Goal: Task Accomplishment & Management: Complete application form

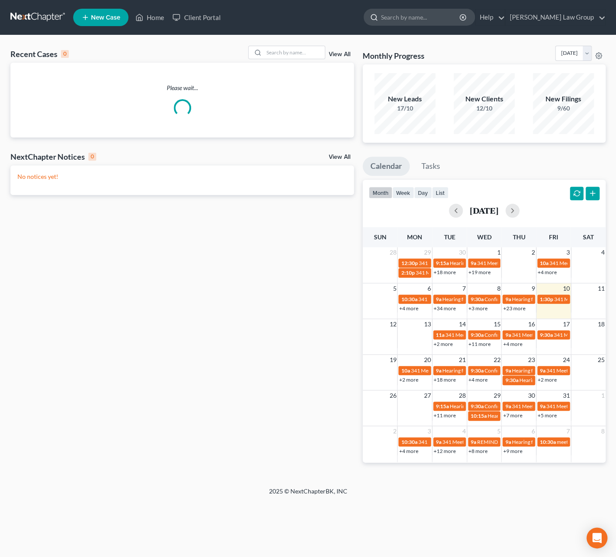
click at [426, 20] on input "search" at bounding box center [421, 17] width 80 height 16
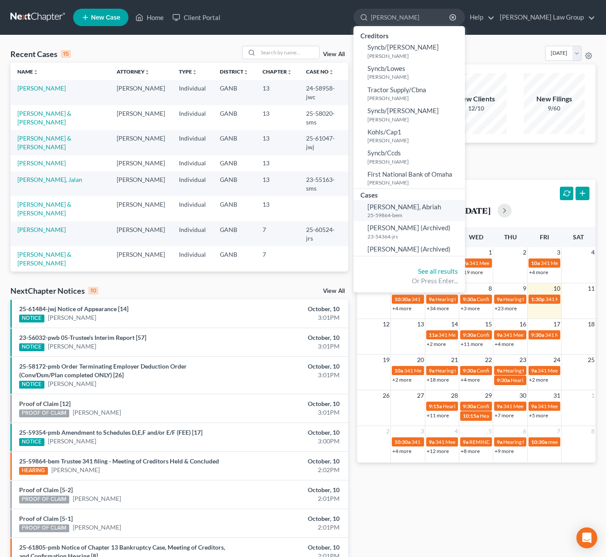
type input "frazier"
click at [437, 213] on small "25-59864-bem" at bounding box center [414, 215] width 95 height 7
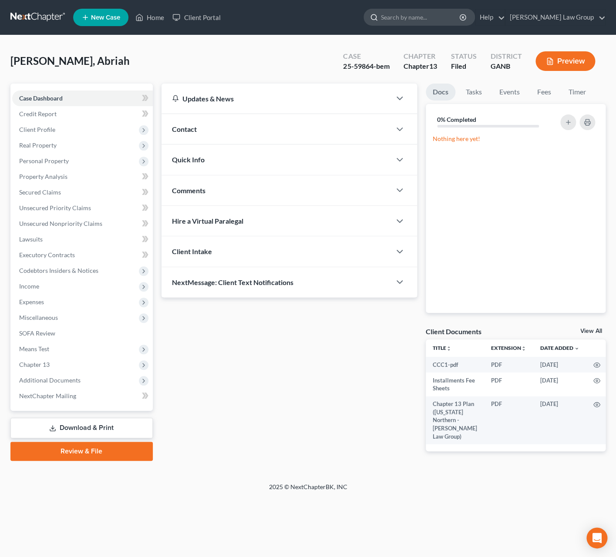
click at [432, 17] on input "search" at bounding box center [421, 17] width 80 height 16
click at [451, 19] on input "search" at bounding box center [421, 17] width 80 height 16
click at [439, 15] on input "search" at bounding box center [421, 17] width 80 height 16
type input "samira"
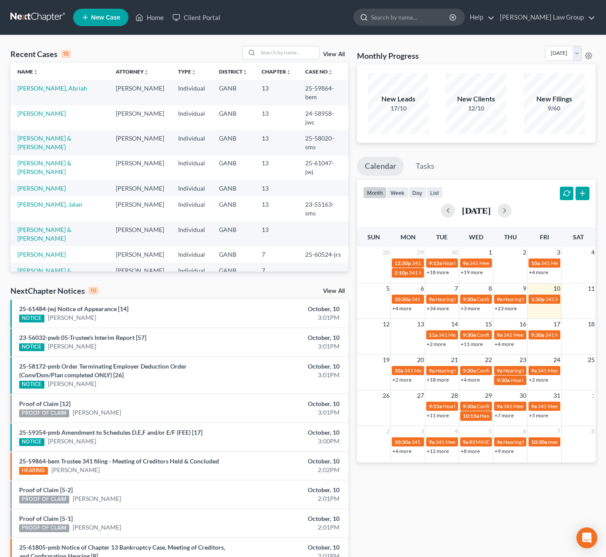
click at [435, 17] on input "search" at bounding box center [411, 17] width 80 height 16
type input "[PERSON_NAME]"
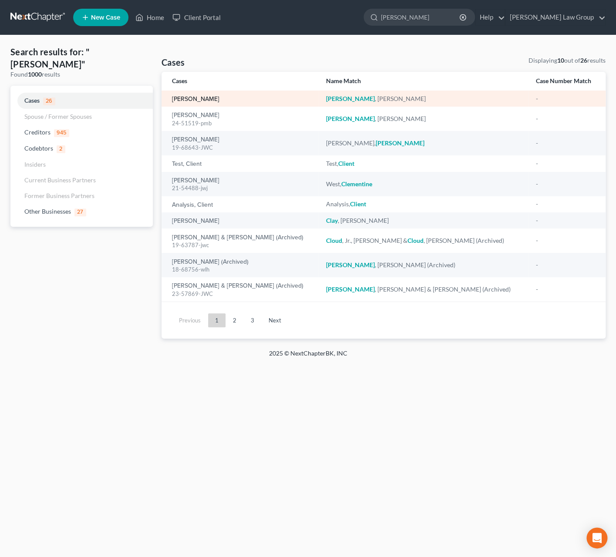
click at [197, 99] on link "[PERSON_NAME]" at bounding box center [195, 99] width 47 height 6
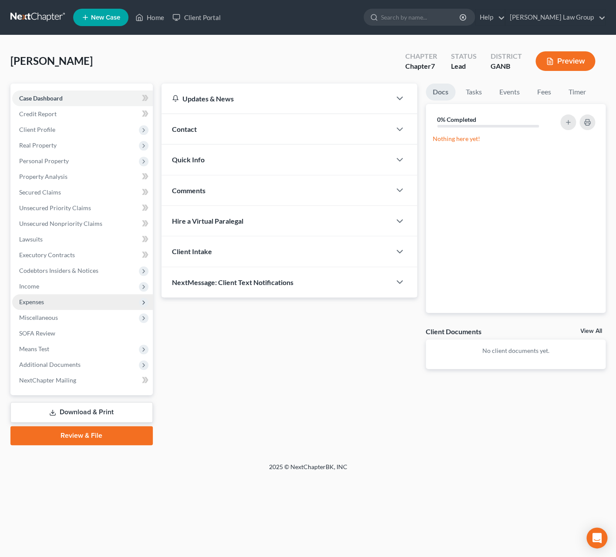
click at [64, 297] on span "Expenses" at bounding box center [82, 302] width 141 height 16
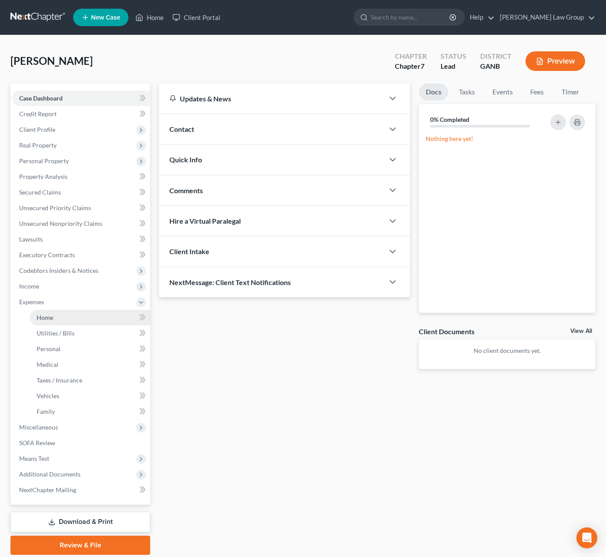
click at [59, 313] on link "Home" at bounding box center [90, 318] width 121 height 16
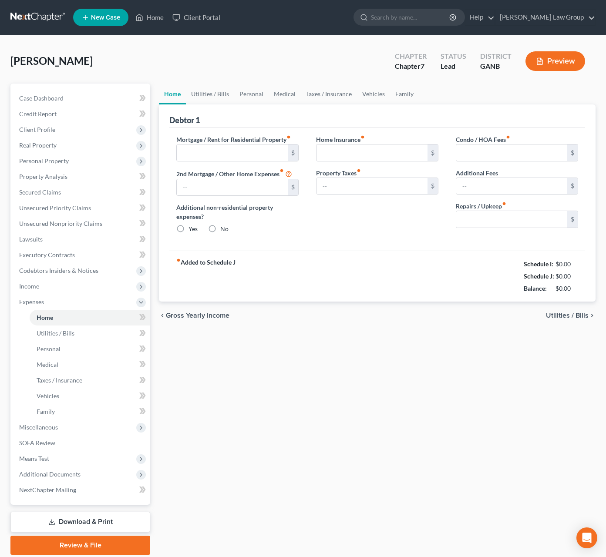
type input "0.00"
radio input "true"
type input "0.00"
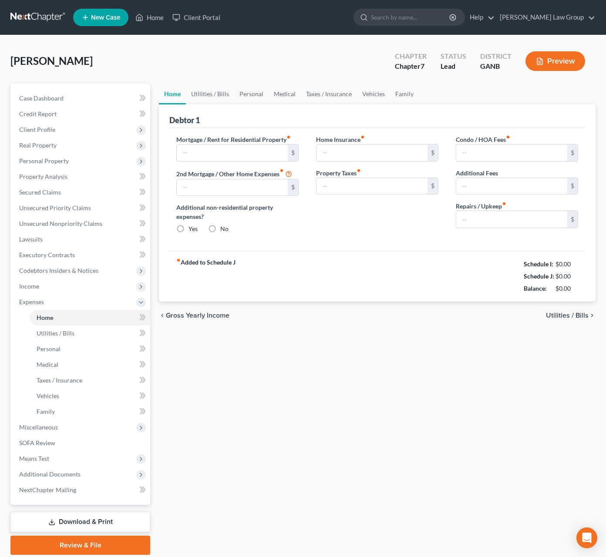
type input "0.00"
click at [208, 152] on input "text" at bounding box center [232, 153] width 111 height 17
type input "1,500"
click at [571, 316] on span "Utilities / Bills" at bounding box center [567, 315] width 43 height 7
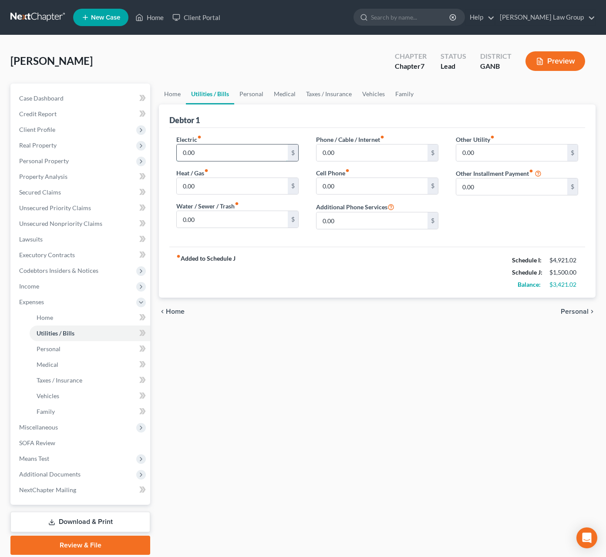
click at [201, 151] on input "0.00" at bounding box center [232, 153] width 111 height 17
type input "150"
click at [350, 155] on input "0.00" at bounding box center [371, 153] width 111 height 17
type input "60"
click at [492, 188] on input "0.00" at bounding box center [511, 186] width 111 height 17
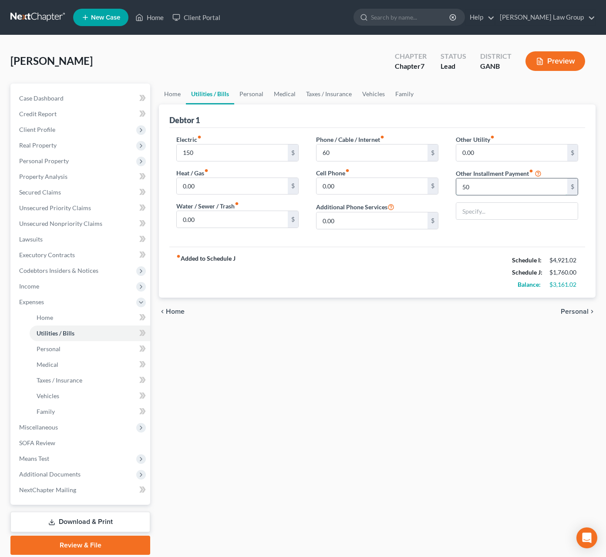
type input "50"
type input "Alarm"
click at [584, 315] on span "Personal" at bounding box center [575, 311] width 28 height 7
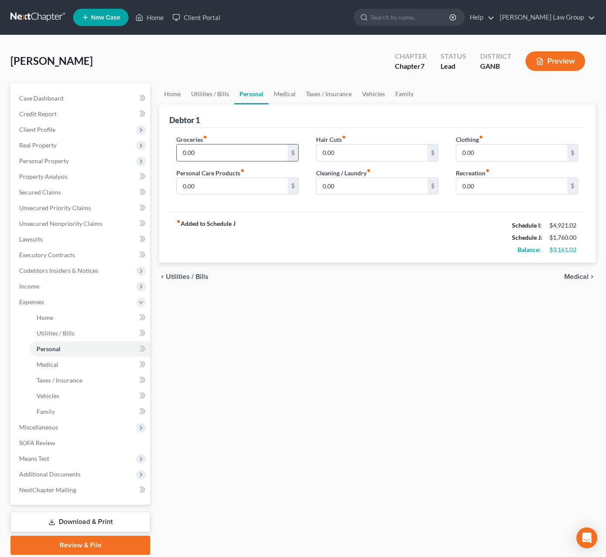
click at [218, 155] on input "0.00" at bounding box center [232, 153] width 111 height 17
type input "250"
type input "100"
click at [568, 280] on span "Medical" at bounding box center [576, 276] width 24 height 7
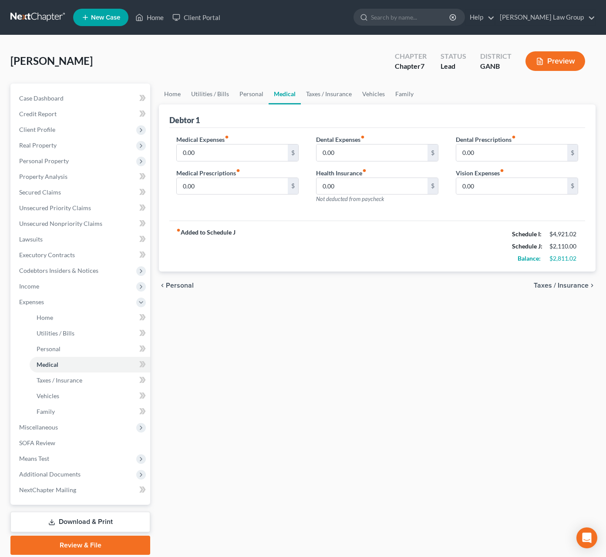
click at [571, 286] on span "Taxes / Insurance" at bounding box center [561, 285] width 55 height 7
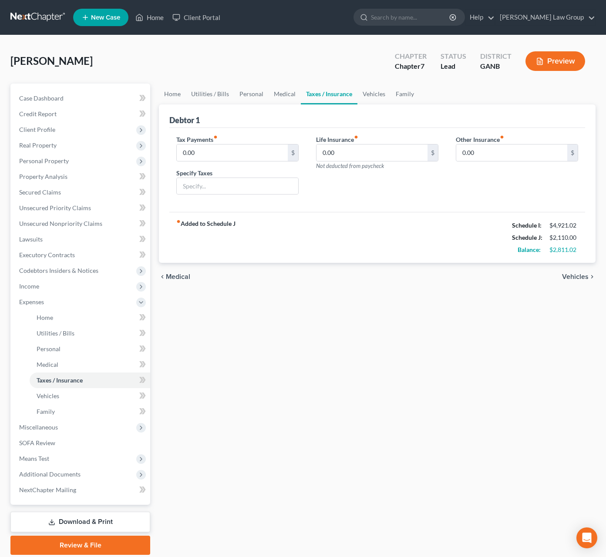
click at [571, 279] on span "Vehicles" at bounding box center [575, 276] width 27 height 7
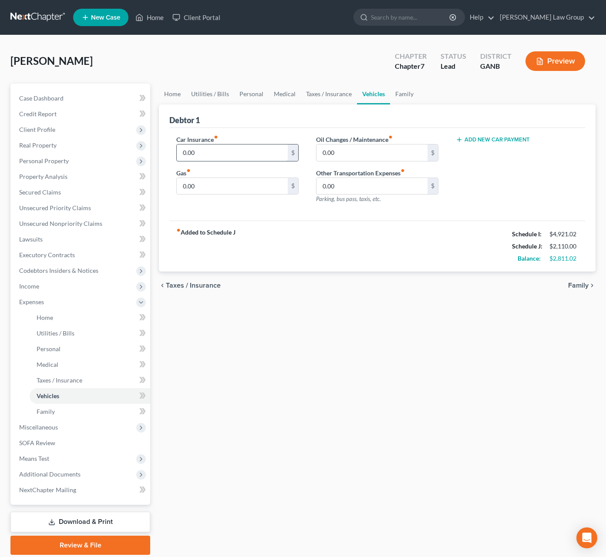
click at [210, 154] on input "0.00" at bounding box center [232, 153] width 111 height 17
type input "203"
type input "400"
click at [192, 289] on span "Taxes / Insurance" at bounding box center [193, 285] width 55 height 7
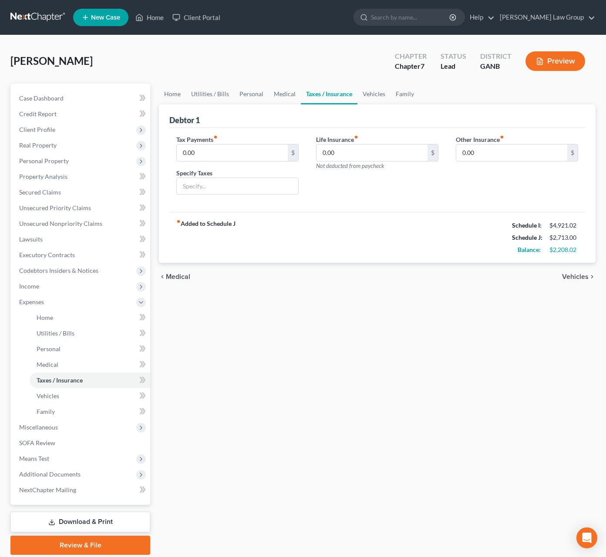
click at [184, 276] on span "Medical" at bounding box center [178, 276] width 24 height 7
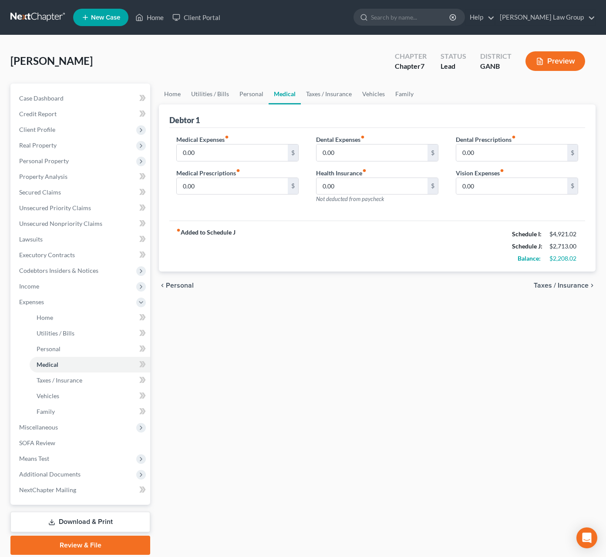
click at [183, 289] on span "Personal" at bounding box center [180, 285] width 28 height 7
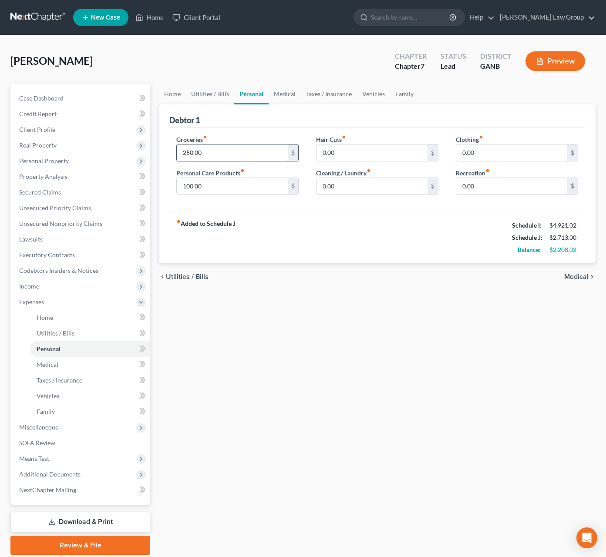
click at [218, 156] on input "250.00" at bounding box center [232, 153] width 111 height 17
type input "500"
click at [181, 280] on span "Utilities / Bills" at bounding box center [187, 276] width 43 height 7
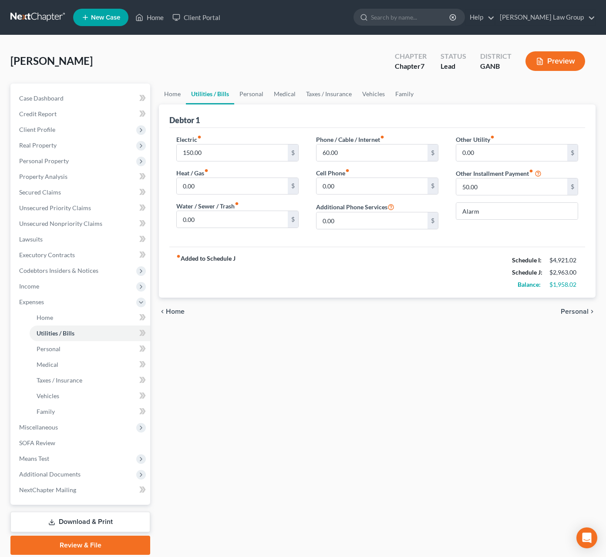
click at [173, 314] on span "Home" at bounding box center [175, 311] width 19 height 7
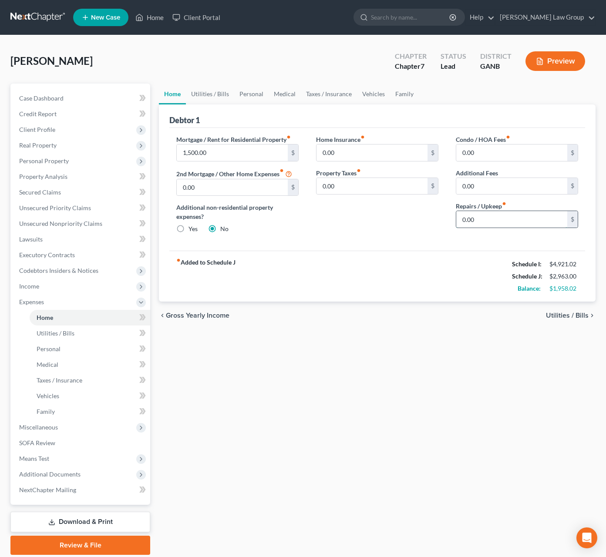
click at [488, 220] on input "0.00" at bounding box center [511, 219] width 111 height 17
type input "45"
click at [569, 319] on span "Utilities / Bills" at bounding box center [567, 315] width 43 height 7
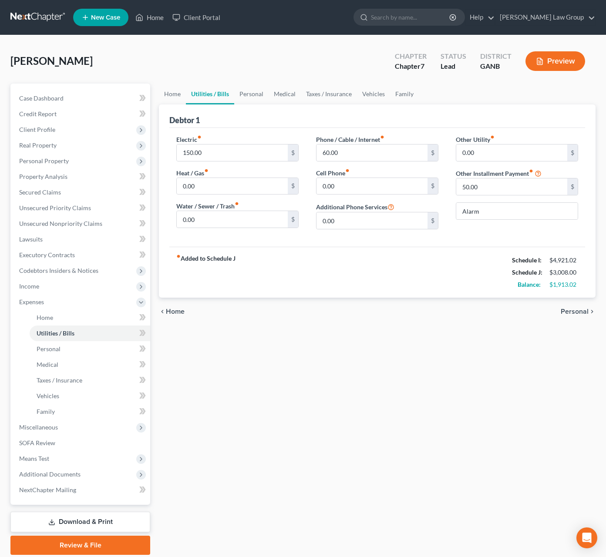
click at [571, 313] on span "Personal" at bounding box center [575, 311] width 28 height 7
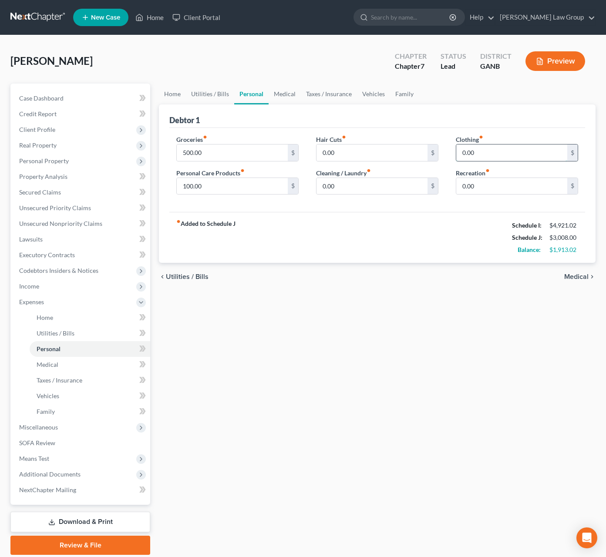
click at [492, 151] on input "0.00" at bounding box center [511, 153] width 111 height 17
type input "100"
click at [578, 276] on span "Medical" at bounding box center [576, 276] width 24 height 7
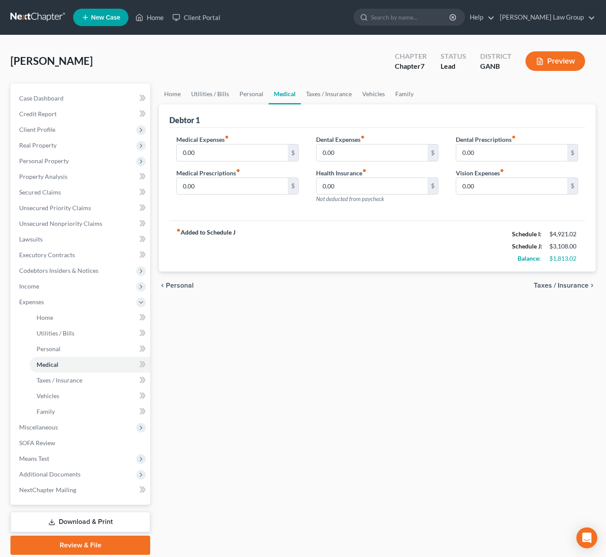
click at [575, 287] on span "Taxes / Insurance" at bounding box center [561, 285] width 55 height 7
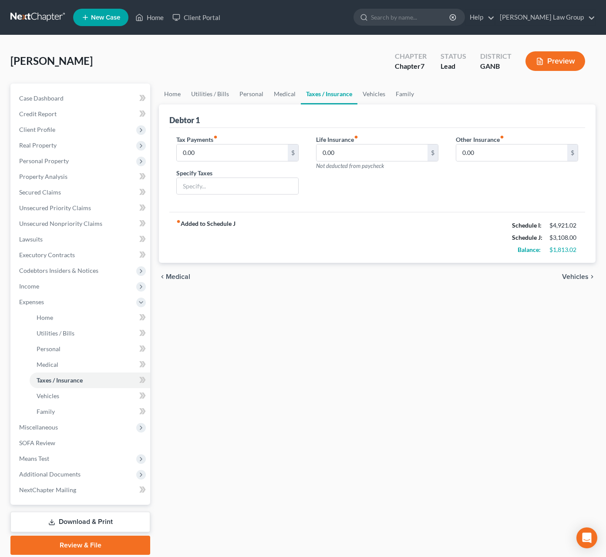
click at [179, 276] on span "Medical" at bounding box center [178, 276] width 24 height 7
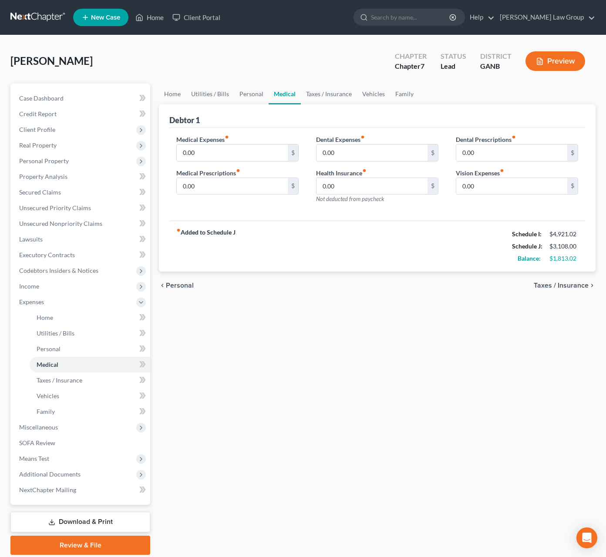
click at [555, 287] on span "Taxes / Insurance" at bounding box center [561, 285] width 55 height 7
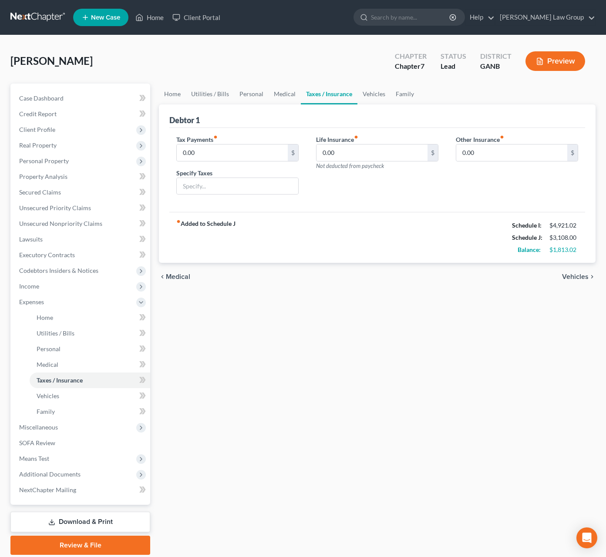
click at [170, 279] on span "Medical" at bounding box center [178, 276] width 24 height 7
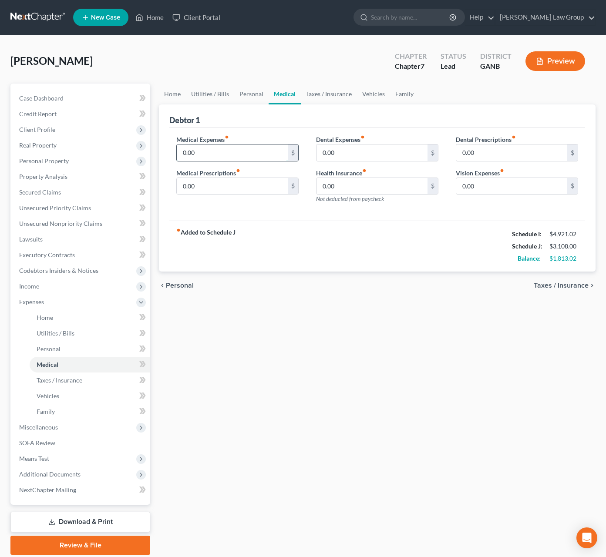
click at [204, 155] on input "0.00" at bounding box center [232, 153] width 111 height 17
type input "84"
click at [561, 289] on span "Taxes / Insurance" at bounding box center [561, 285] width 55 height 7
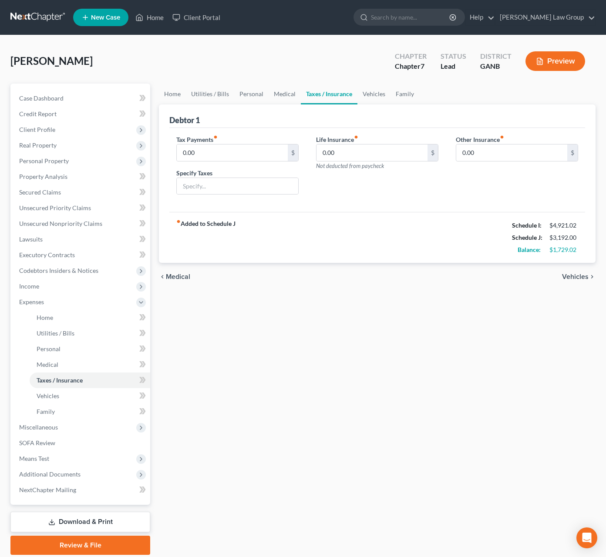
click at [577, 278] on span "Vehicles" at bounding box center [575, 276] width 27 height 7
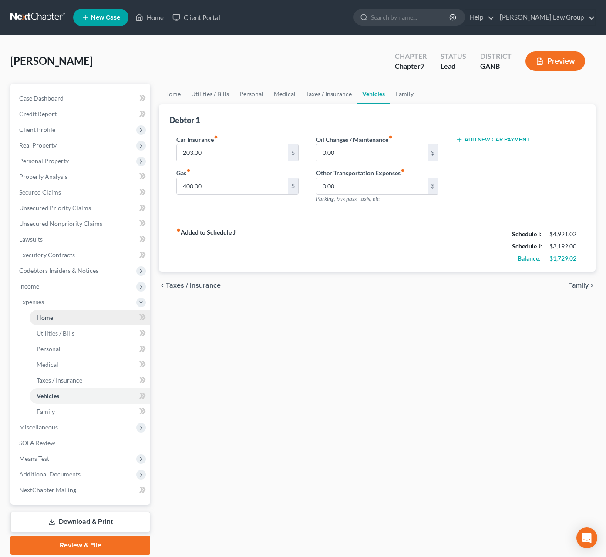
click at [61, 320] on link "Home" at bounding box center [90, 318] width 121 height 16
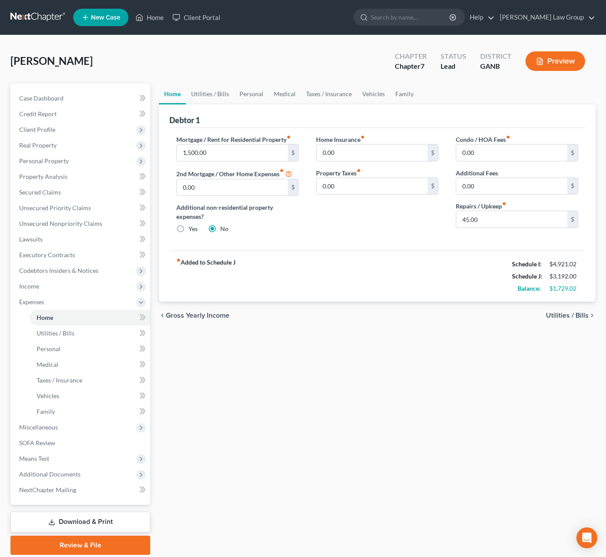
click at [278, 337] on div "Home Utilities / Bills Personal Medical Taxes / Insurance Vehicles Family Debto…" at bounding box center [377, 319] width 445 height 471
click at [584, 317] on span "Utilities / Bills" at bounding box center [567, 315] width 43 height 7
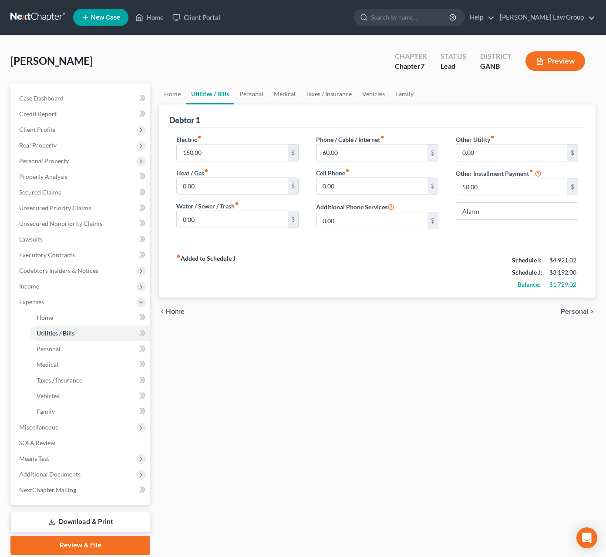
click at [584, 313] on span "Personal" at bounding box center [575, 311] width 28 height 7
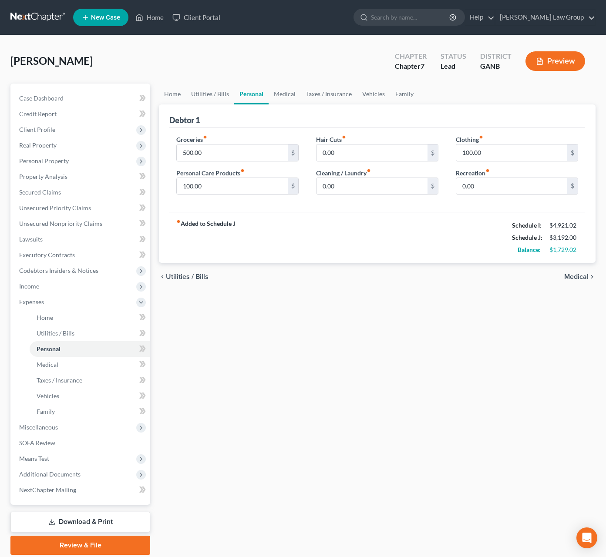
click at [581, 274] on span "Medical" at bounding box center [576, 276] width 24 height 7
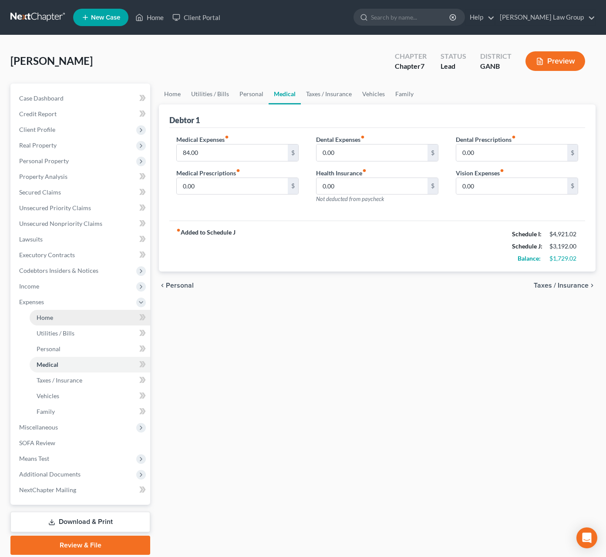
click at [60, 319] on link "Home" at bounding box center [90, 318] width 121 height 16
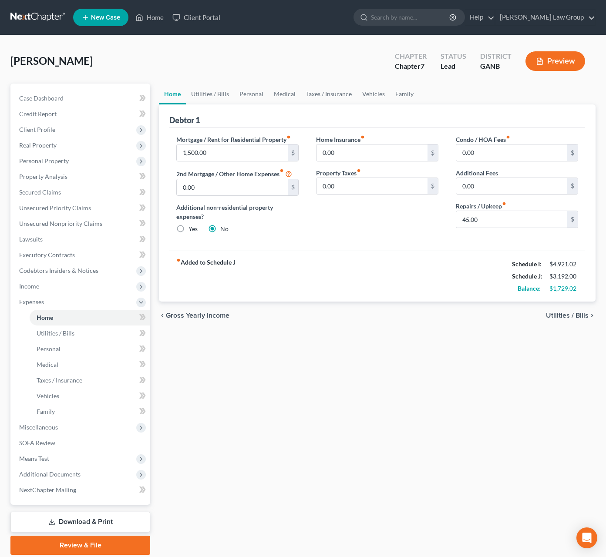
click at [312, 364] on div "Home Utilities / Bills Personal Medical Taxes / Insurance Vehicles Family Debto…" at bounding box center [377, 319] width 445 height 471
click at [559, 57] on button "Preview" at bounding box center [555, 61] width 60 height 20
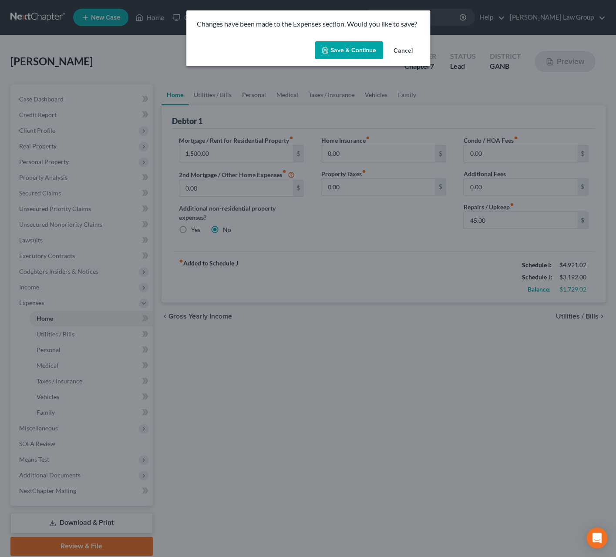
click at [357, 52] on button "Save & Continue" at bounding box center [349, 50] width 68 height 18
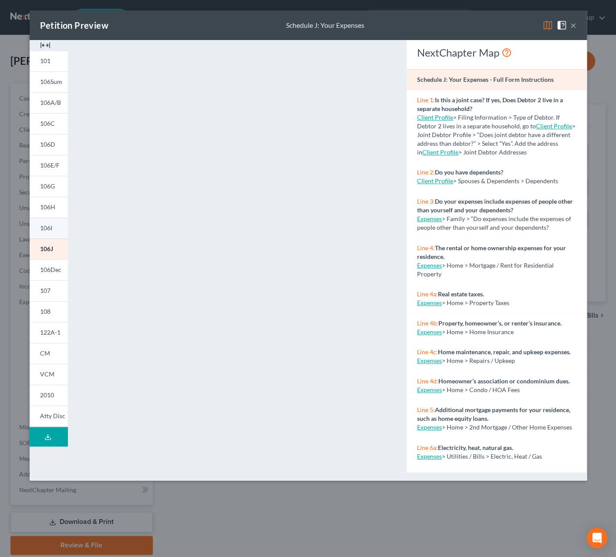
click at [55, 228] on link "106I" at bounding box center [49, 228] width 38 height 21
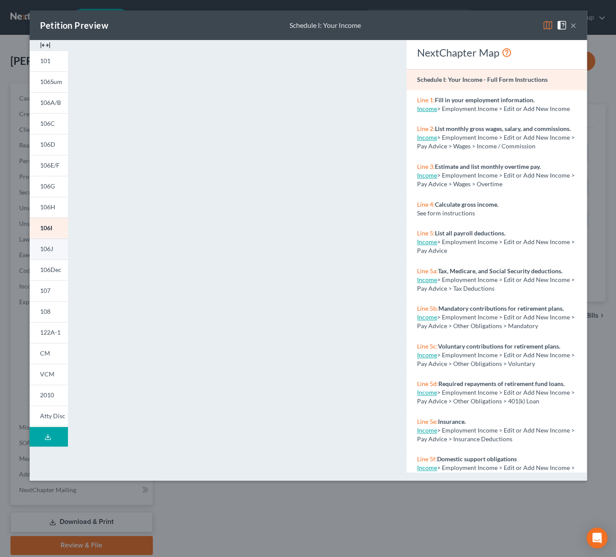
click at [48, 249] on span "106J" at bounding box center [46, 248] width 13 height 7
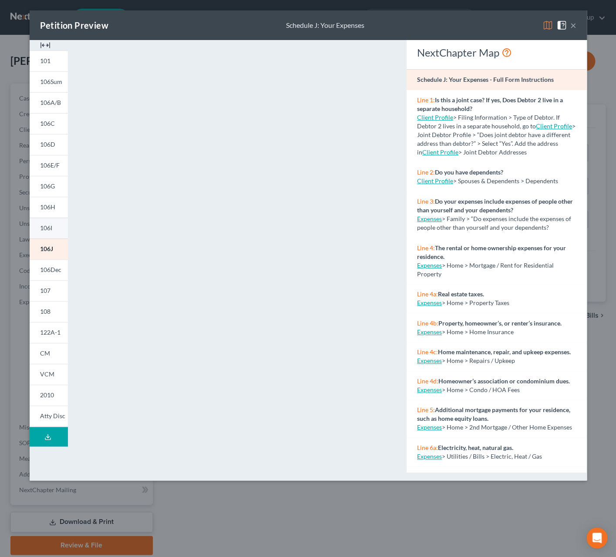
click at [52, 232] on span "106I" at bounding box center [46, 227] width 12 height 7
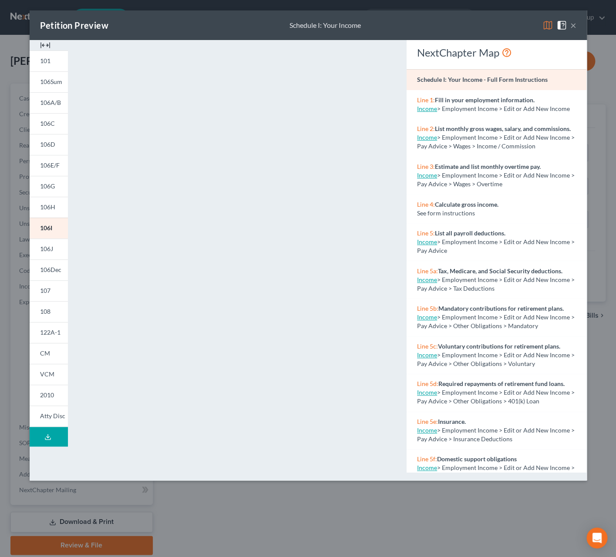
click at [574, 27] on button "×" at bounding box center [573, 25] width 6 height 10
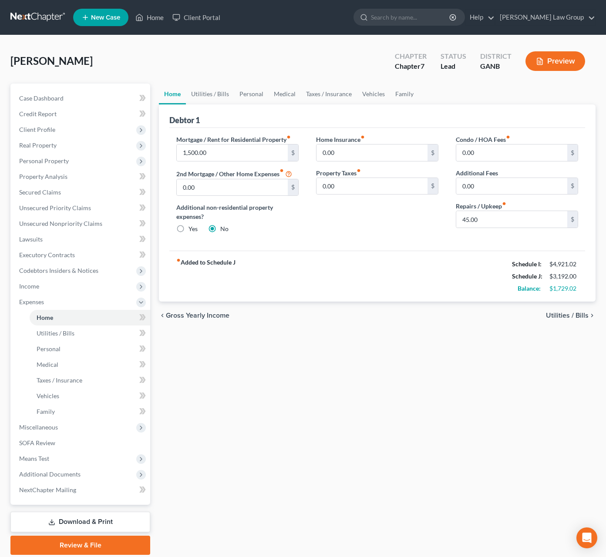
click at [103, 517] on link "Download & Print" at bounding box center [80, 522] width 140 height 20
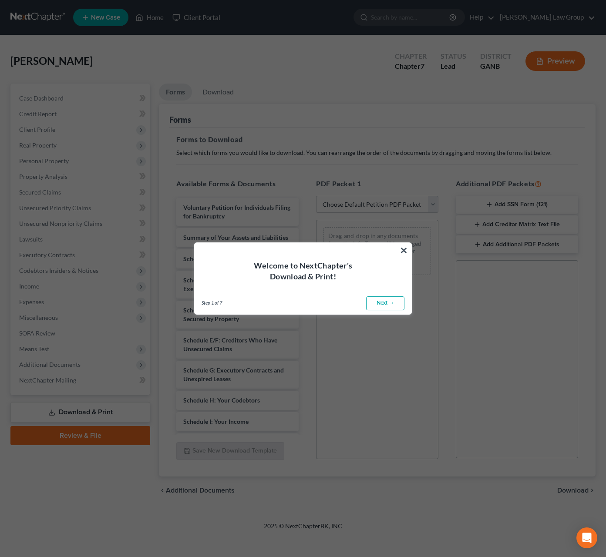
click at [394, 311] on div "Step 1 of 7 ← Previous Next → Done" at bounding box center [303, 303] width 217 height 22
click at [394, 306] on link "Next →" at bounding box center [385, 303] width 38 height 14
select select "0"
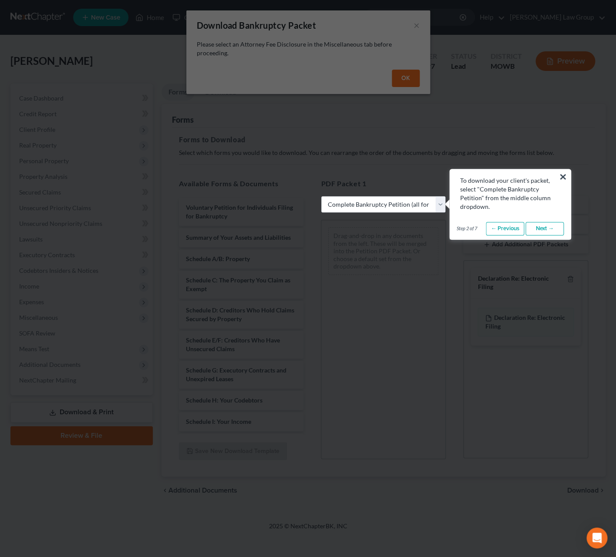
click at [534, 225] on link "Next →" at bounding box center [544, 229] width 38 height 14
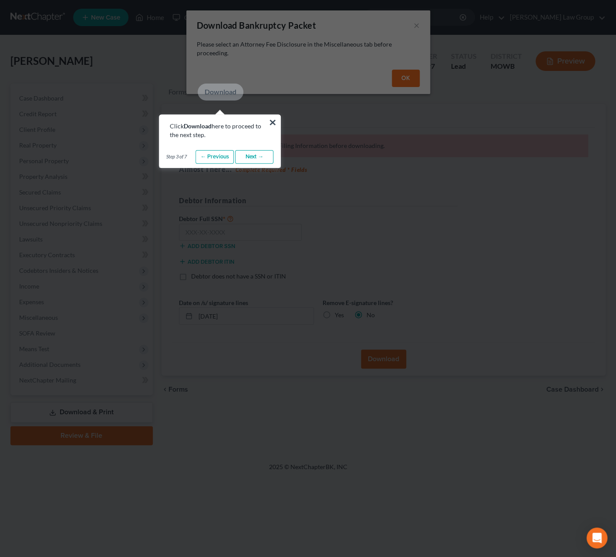
click at [269, 159] on link "Next →" at bounding box center [254, 157] width 38 height 14
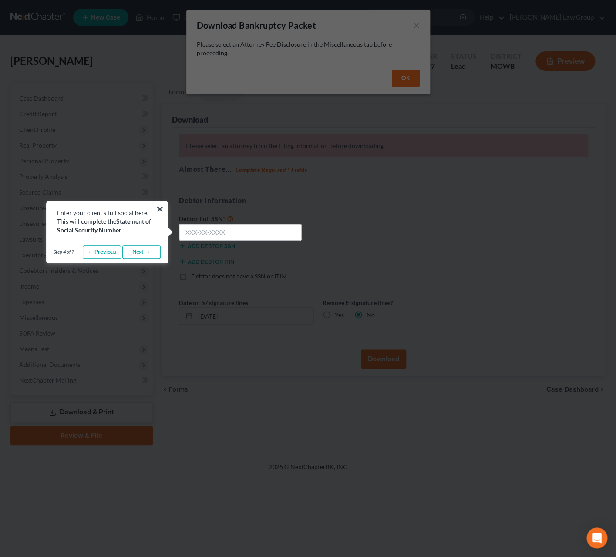
click at [146, 253] on link "Next →" at bounding box center [141, 252] width 38 height 14
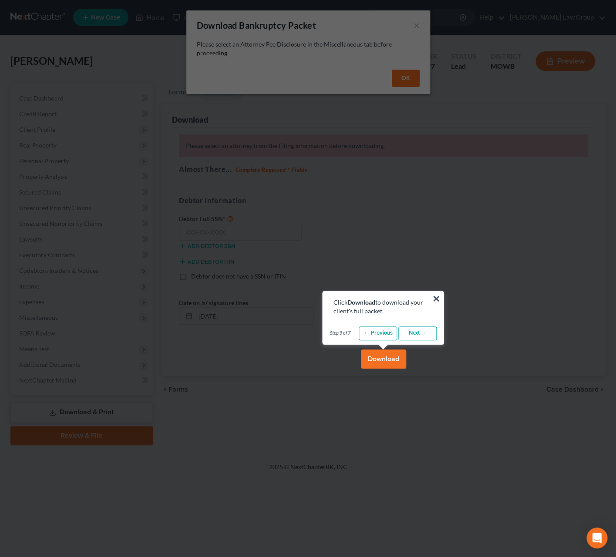
click at [413, 334] on link "Next →" at bounding box center [417, 333] width 38 height 14
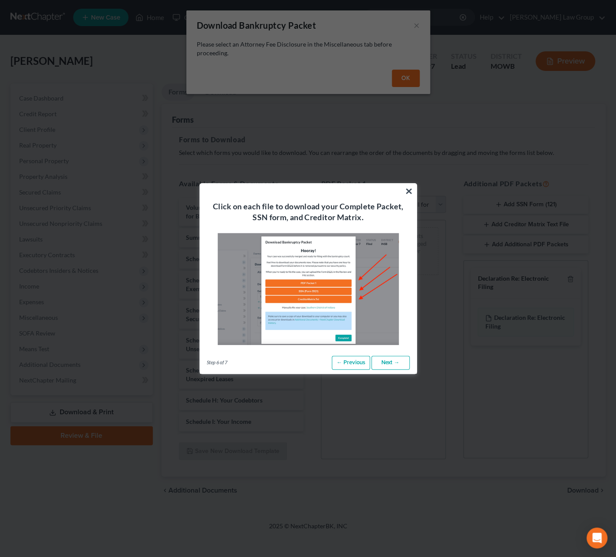
click at [387, 364] on link "Next →" at bounding box center [390, 363] width 38 height 14
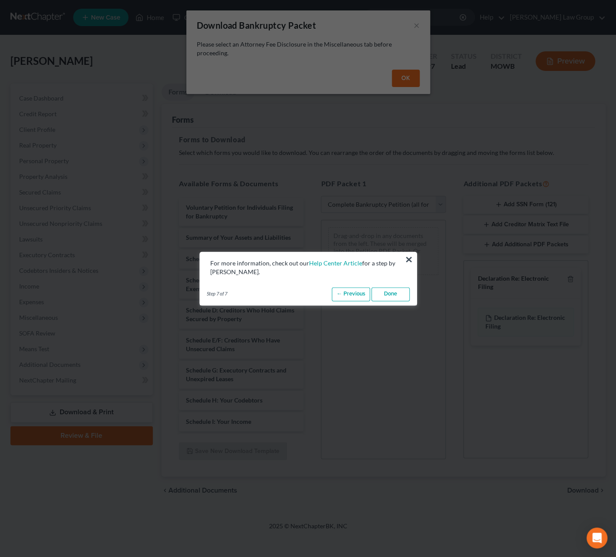
click at [401, 299] on link "Done" at bounding box center [390, 294] width 38 height 14
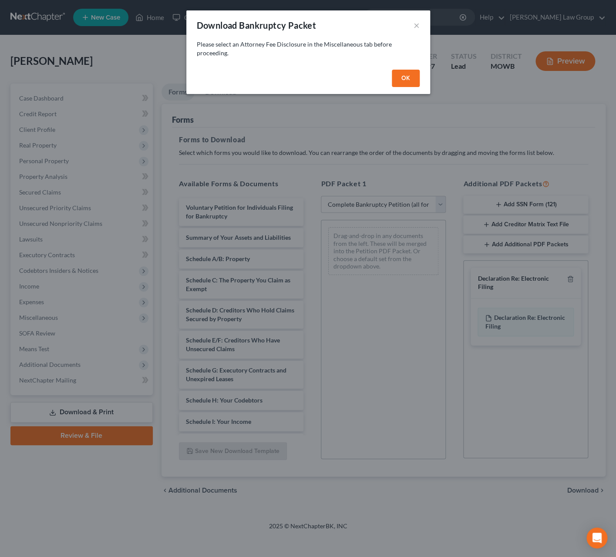
click at [406, 75] on button "OK" at bounding box center [406, 78] width 28 height 17
select select
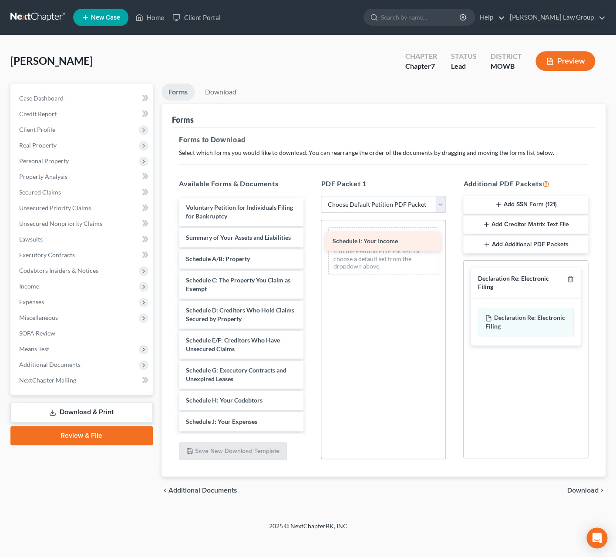
drag, startPoint x: 242, startPoint y: 432, endPoint x: 390, endPoint y: 240, distance: 241.8
click at [311, 241] on div "Schedule I: Your Income Voluntary Petition for Individuals Filing for Bankruptc…" at bounding box center [241, 426] width 139 height 456
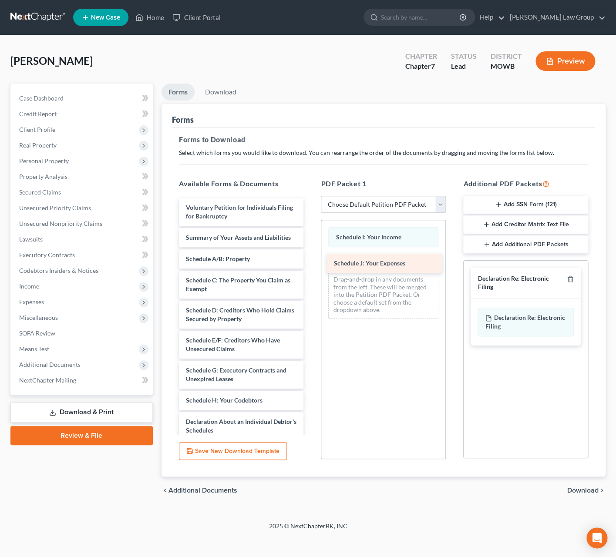
drag, startPoint x: 228, startPoint y: 430, endPoint x: 385, endPoint y: 261, distance: 231.0
click at [311, 262] on div "Schedule J: Your Expenses Voluntary Petition for Individuals Filing for Bankrup…" at bounding box center [241, 415] width 139 height 435
click at [572, 489] on span "Download" at bounding box center [582, 490] width 31 height 7
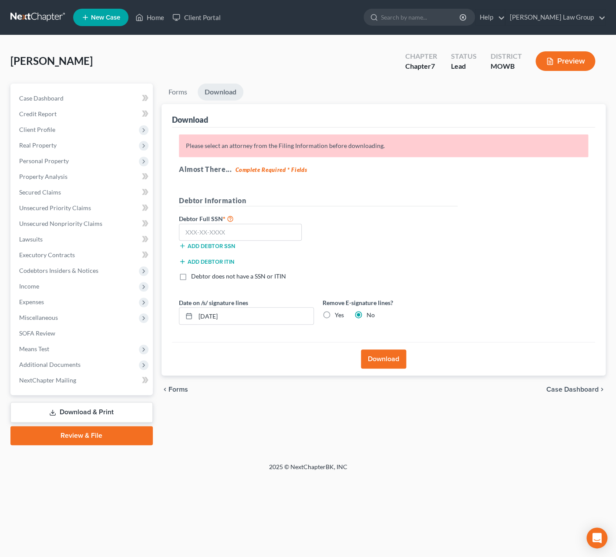
click at [337, 375] on div "Download" at bounding box center [383, 359] width 423 height 34
click at [225, 231] on input "text" at bounding box center [240, 232] width 123 height 17
paste input "337-92-6778"
type input "337-92-6778"
click at [377, 359] on button "Download" at bounding box center [383, 359] width 45 height 19
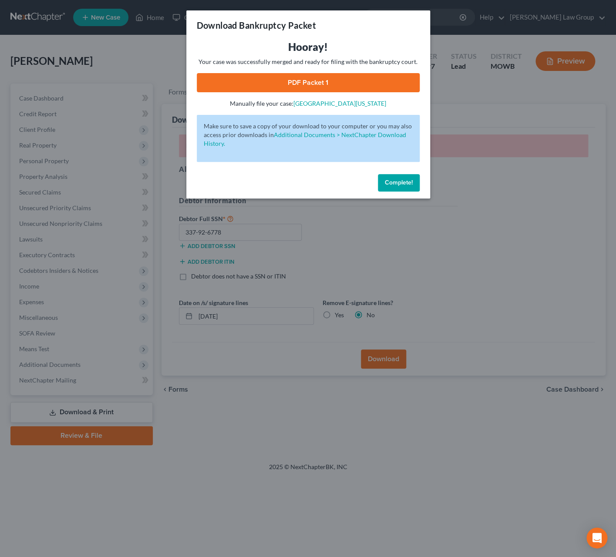
click at [325, 87] on link "PDF Packet 1" at bounding box center [308, 82] width 223 height 19
drag, startPoint x: 392, startPoint y: 182, endPoint x: 396, endPoint y: 188, distance: 6.9
click at [392, 182] on span "Complete!" at bounding box center [399, 182] width 28 height 7
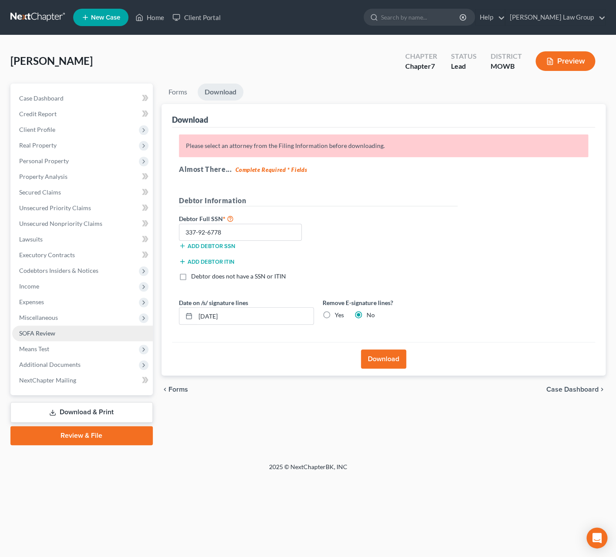
click at [58, 338] on link "SOFA Review" at bounding box center [82, 334] width 141 height 16
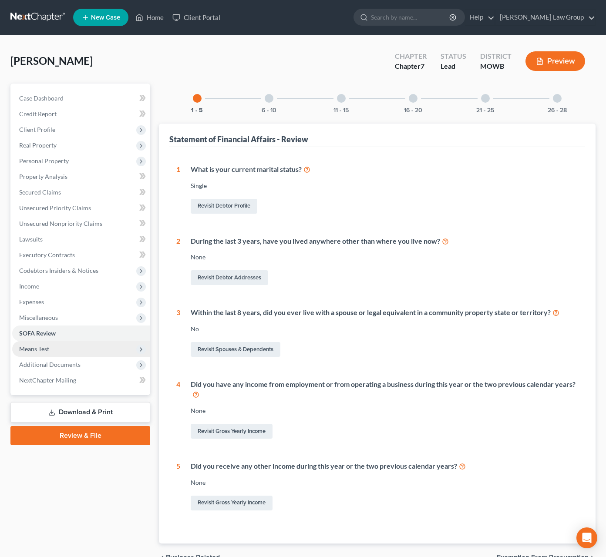
click at [68, 354] on span "Means Test" at bounding box center [81, 349] width 138 height 16
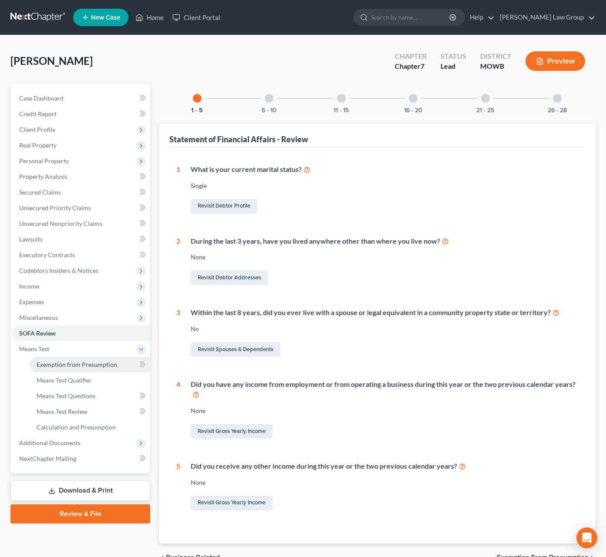
drag, startPoint x: 95, startPoint y: 371, endPoint x: 123, endPoint y: 364, distance: 28.7
click at [95, 371] on link "Exemption from Presumption" at bounding box center [90, 365] width 121 height 16
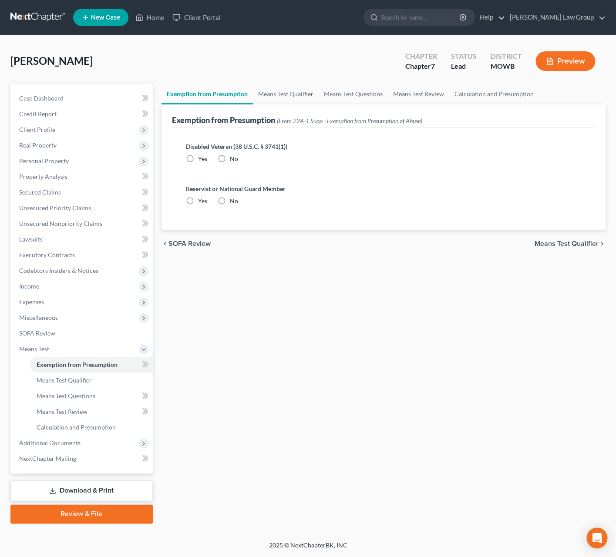
radio input "true"
click at [566, 244] on span "Means Test Qualifier" at bounding box center [567, 243] width 64 height 7
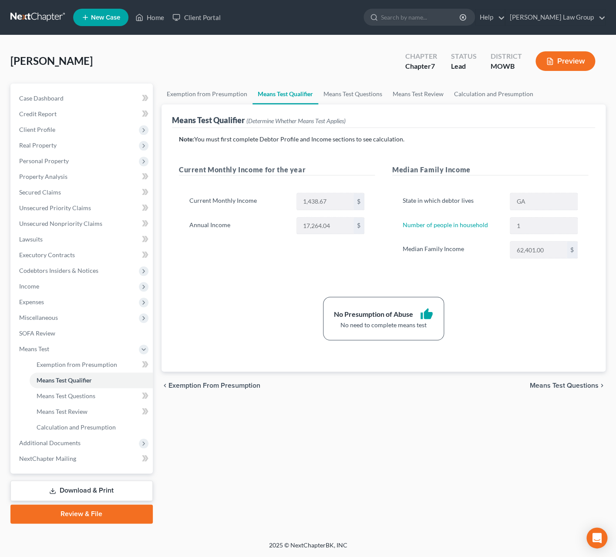
click at [555, 388] on span "Means Test Questions" at bounding box center [564, 385] width 69 height 7
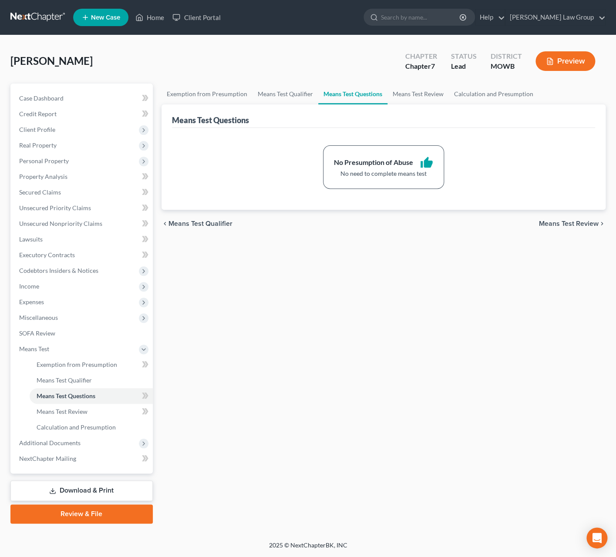
click at [547, 225] on span "Means Test Review" at bounding box center [569, 223] width 60 height 7
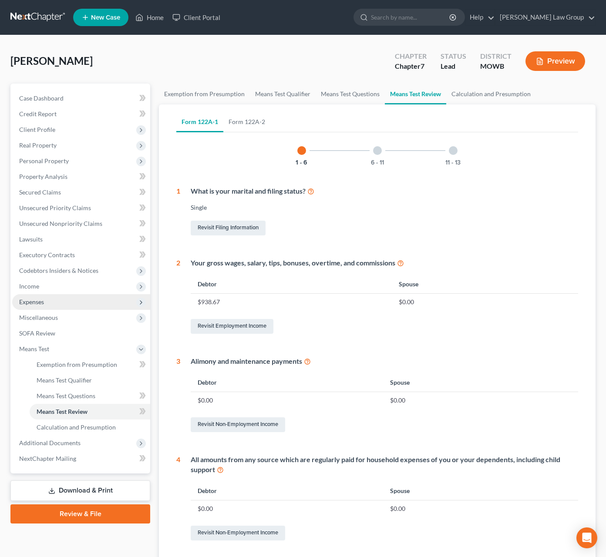
click at [48, 300] on span "Expenses" at bounding box center [81, 302] width 138 height 16
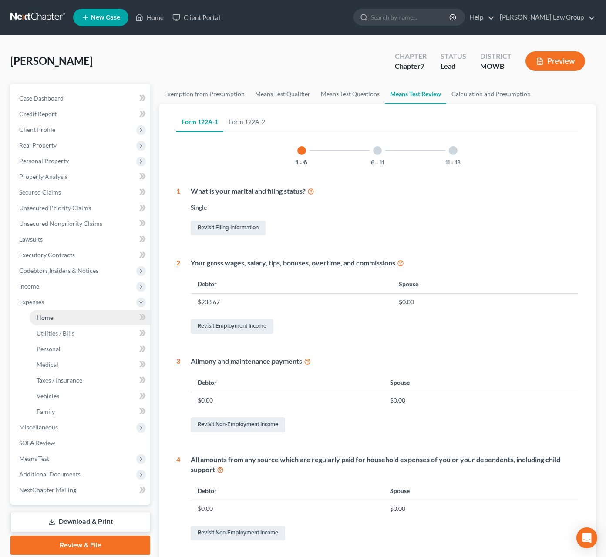
click at [77, 311] on link "Home" at bounding box center [90, 318] width 121 height 16
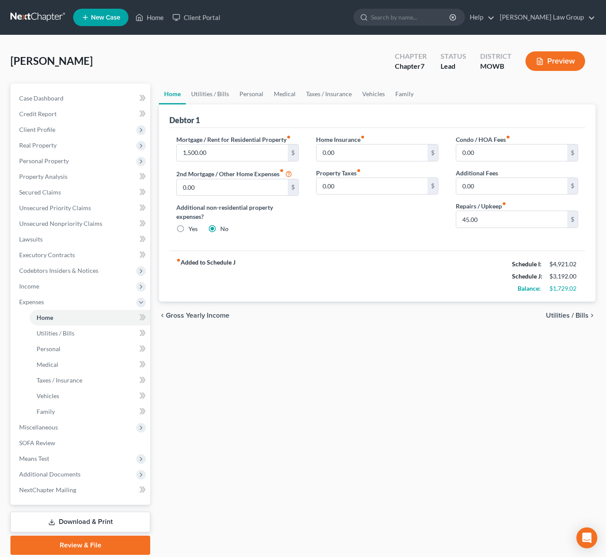
click at [561, 316] on span "Utilities / Bills" at bounding box center [567, 315] width 43 height 7
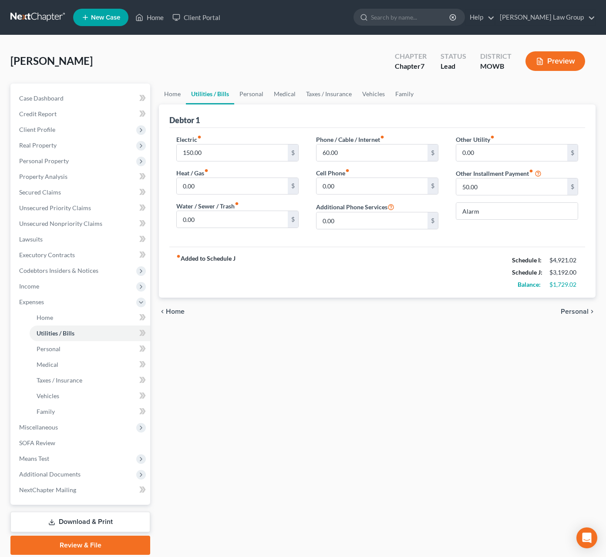
click at [583, 314] on span "Personal" at bounding box center [575, 311] width 28 height 7
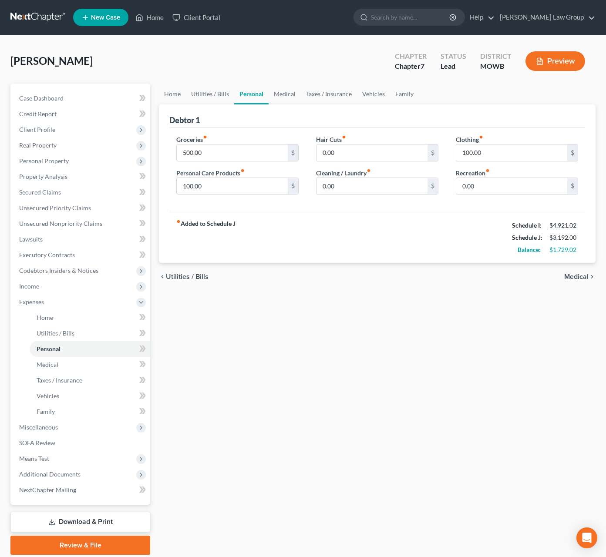
click at [579, 279] on span "Medical" at bounding box center [576, 276] width 24 height 7
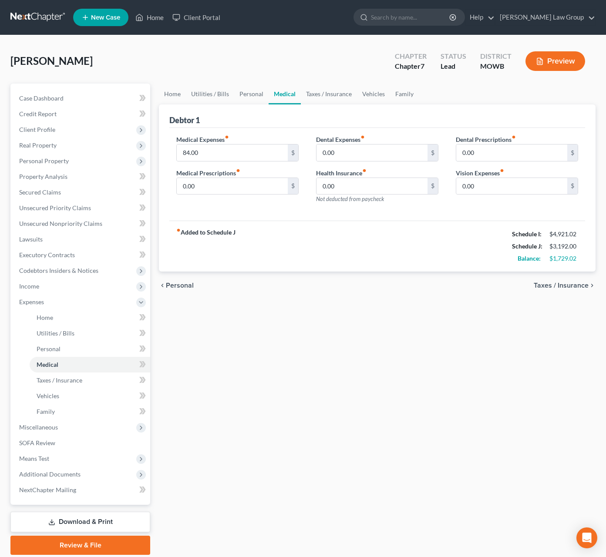
click at [576, 289] on span "Taxes / Insurance" at bounding box center [561, 285] width 55 height 7
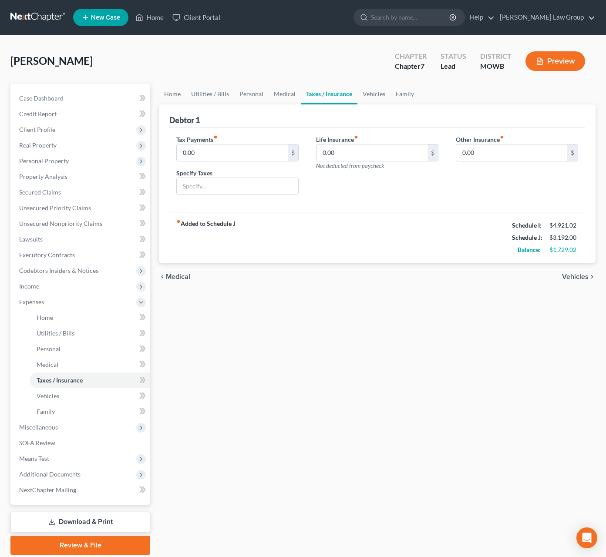
click at [572, 279] on span "Vehicles" at bounding box center [575, 276] width 27 height 7
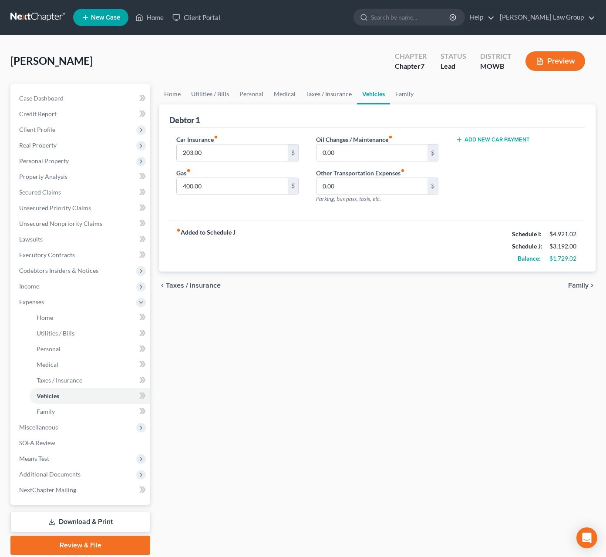
click at [585, 287] on span "Family" at bounding box center [578, 285] width 20 height 7
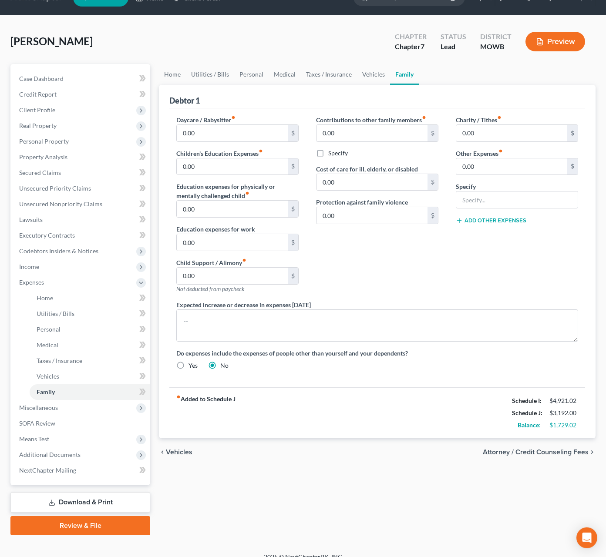
scroll to position [16, 0]
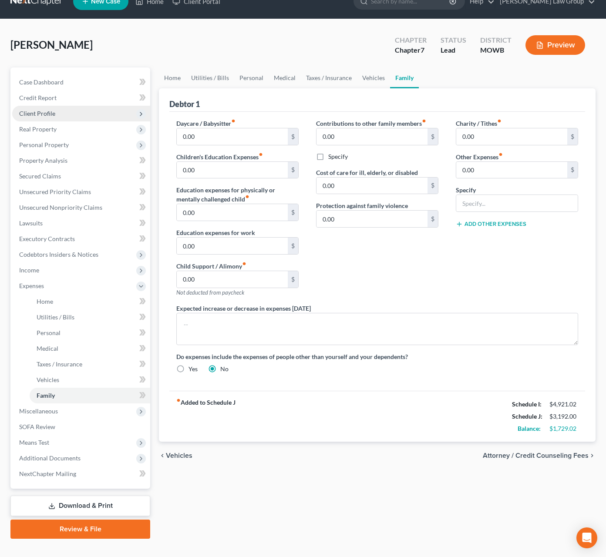
click at [44, 115] on span "Client Profile" at bounding box center [37, 113] width 36 height 7
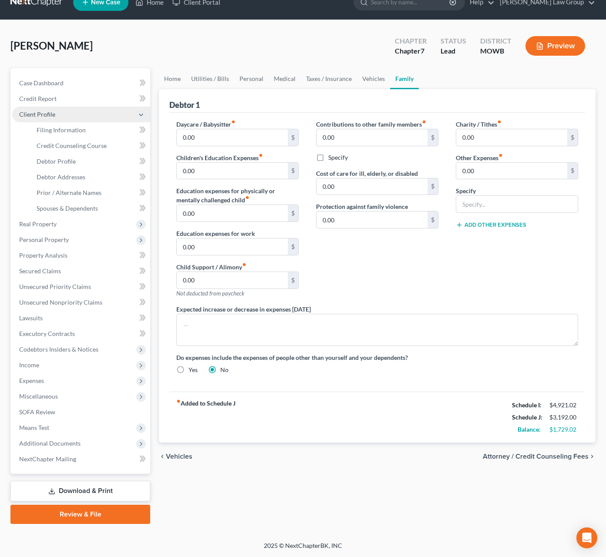
click at [44, 115] on span "Client Profile" at bounding box center [37, 114] width 36 height 7
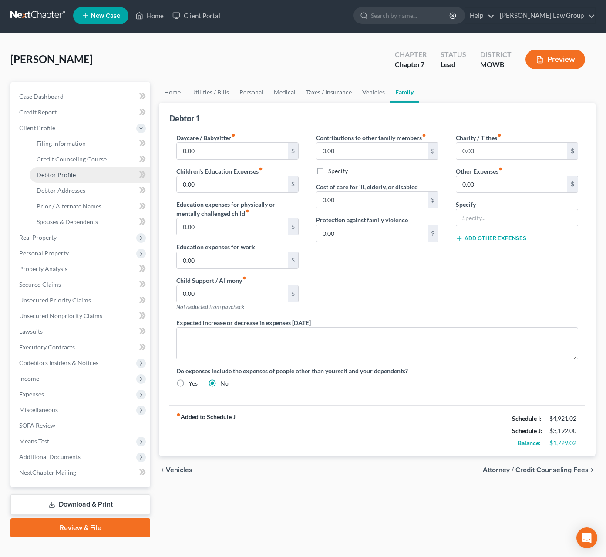
click at [77, 173] on link "Debtor Profile" at bounding box center [90, 175] width 121 height 16
select select "0"
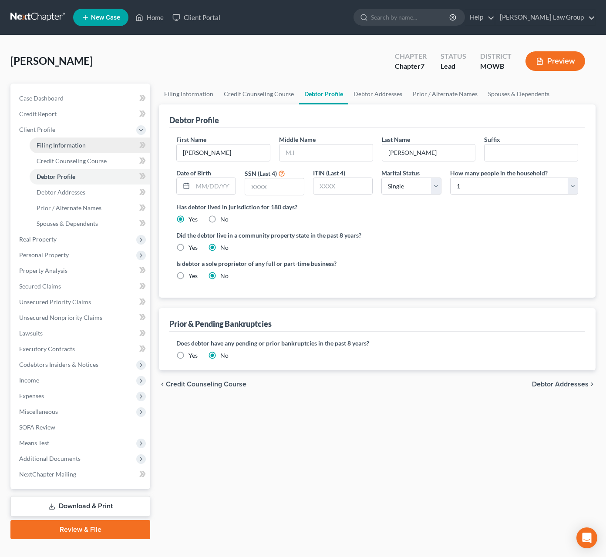
click at [69, 149] on link "Filing Information" at bounding box center [90, 146] width 121 height 16
select select "1"
select select "0"
select select "19"
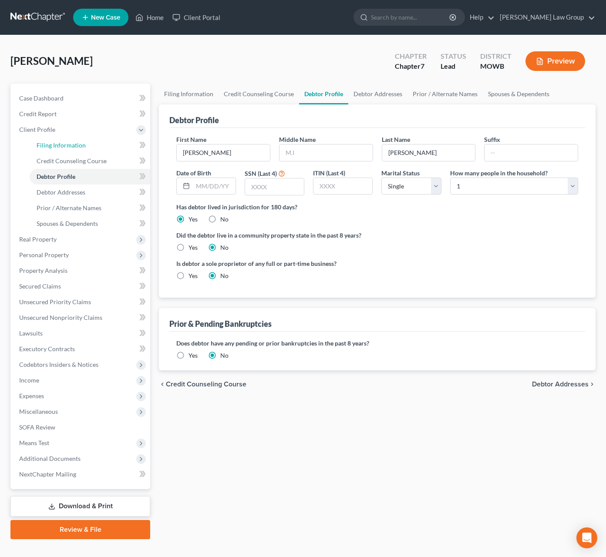
select select "10"
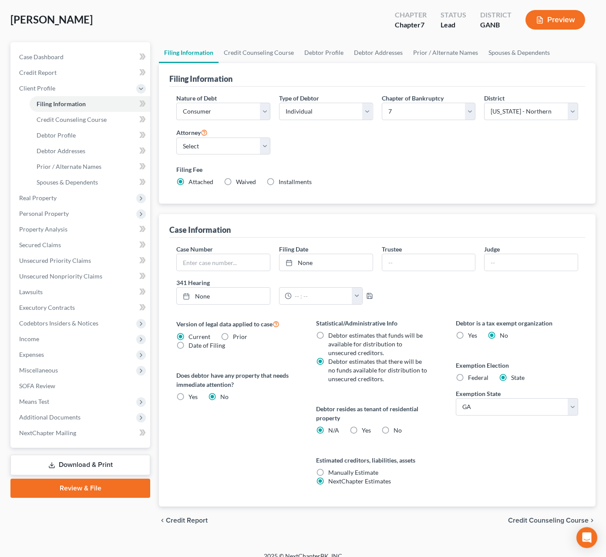
scroll to position [39, 0]
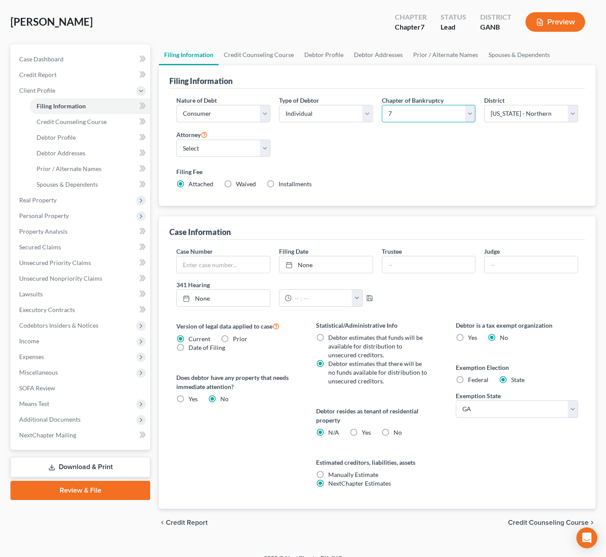
select select "3"
click option "13" at bounding box center [0, 0] width 0 height 0
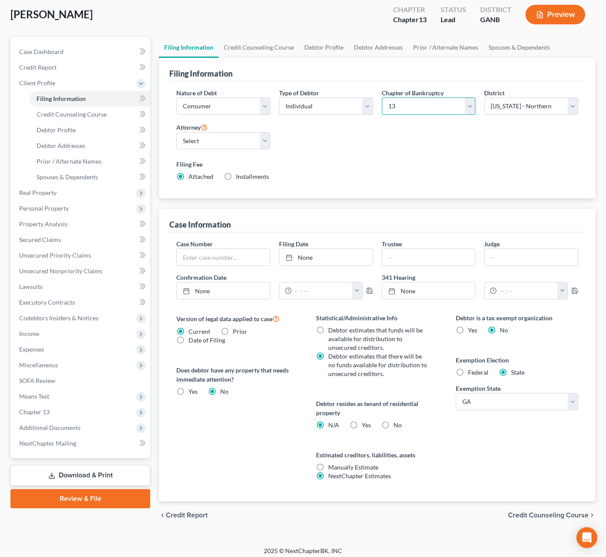
scroll to position [54, 0]
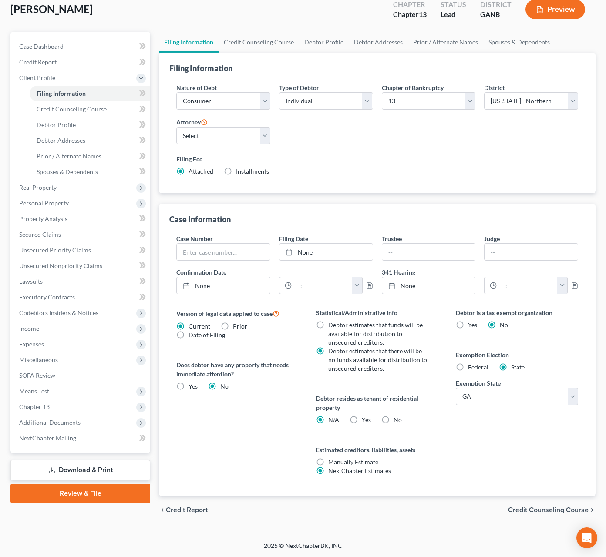
click at [555, 513] on span "Credit Counseling Course" at bounding box center [548, 510] width 81 height 7
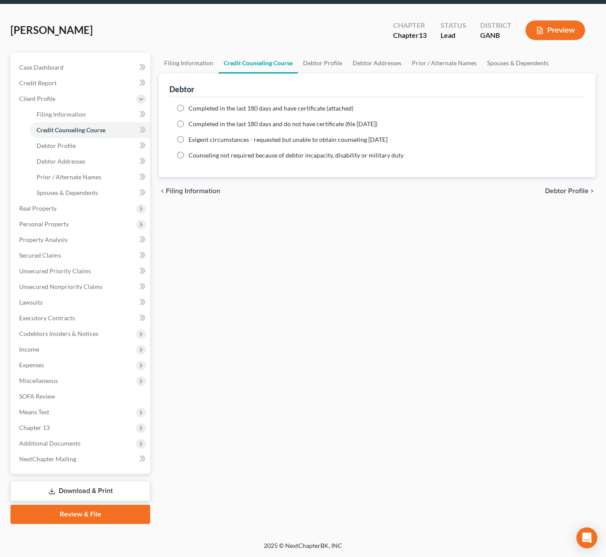
scroll to position [30, 0]
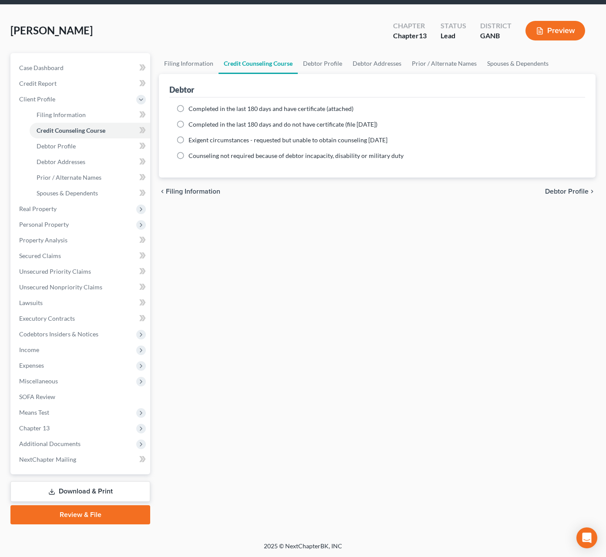
click at [553, 188] on span "Debtor Profile" at bounding box center [567, 191] width 44 height 7
select select "0"
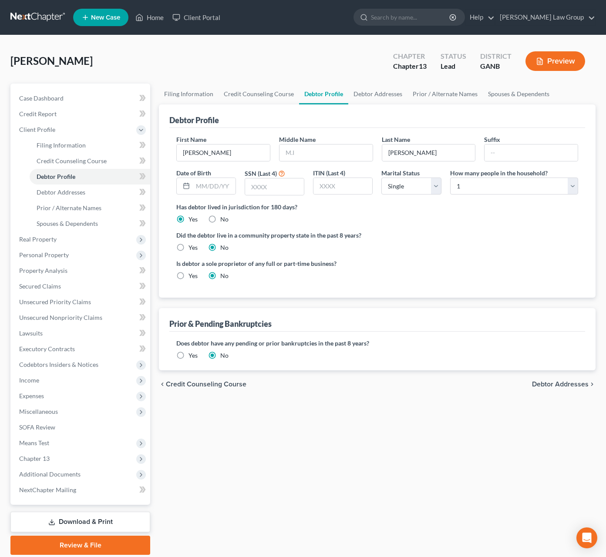
click at [564, 384] on span "Debtor Addresses" at bounding box center [560, 384] width 57 height 7
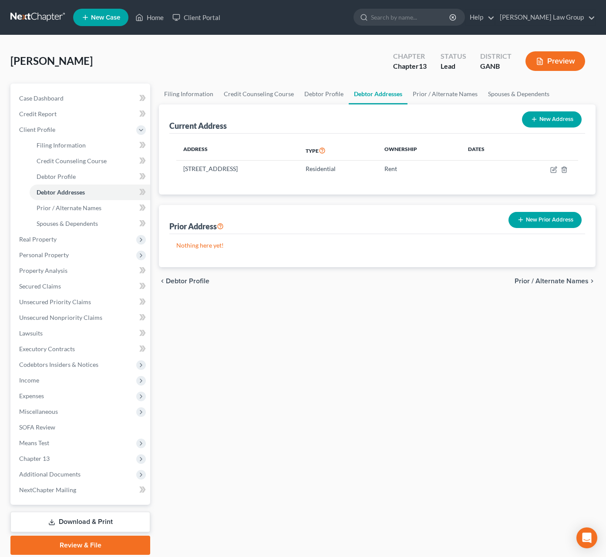
click at [573, 283] on span "Prior / Alternate Names" at bounding box center [551, 281] width 74 height 7
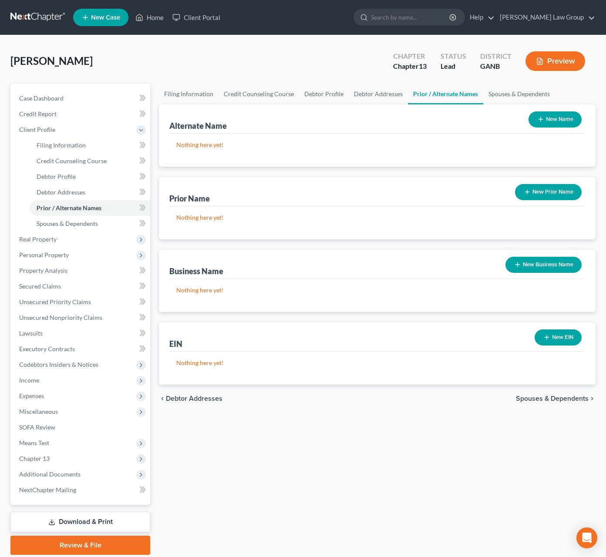
click at [575, 401] on span "Spouses & Dependents" at bounding box center [552, 398] width 73 height 7
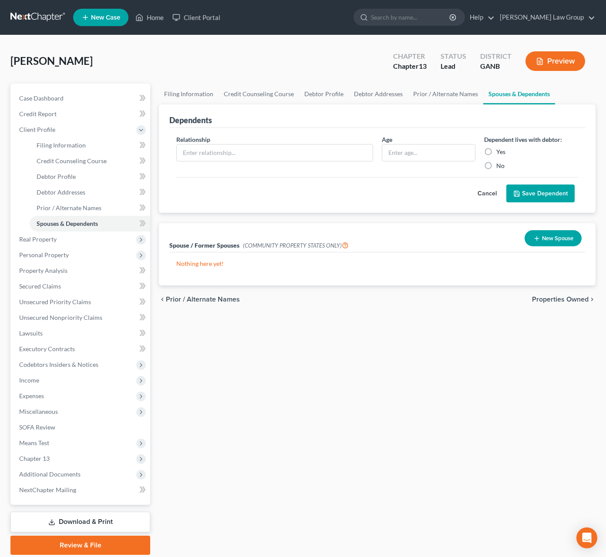
click at [562, 301] on span "Properties Owned" at bounding box center [560, 299] width 57 height 7
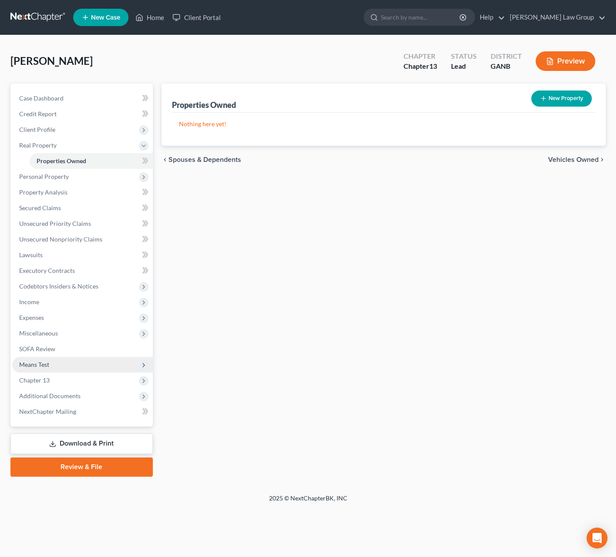
click at [66, 367] on span "Means Test" at bounding box center [82, 365] width 141 height 16
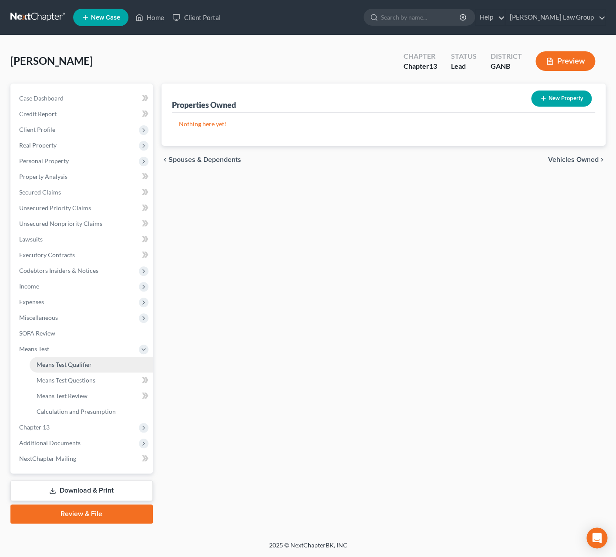
click at [91, 368] on span "Means Test Qualifier" at bounding box center [64, 364] width 55 height 7
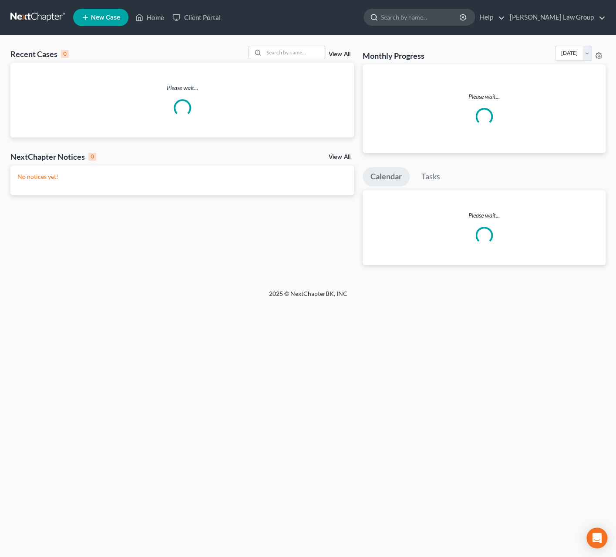
click at [435, 13] on input "search" at bounding box center [421, 17] width 80 height 16
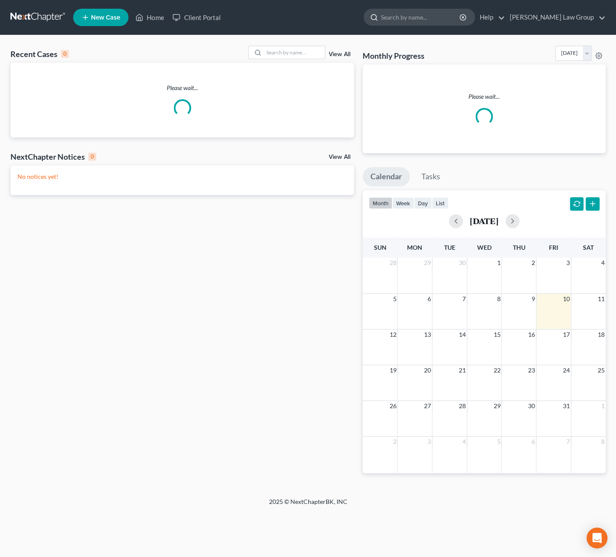
click at [436, 18] on input "search" at bounding box center [421, 17] width 80 height 16
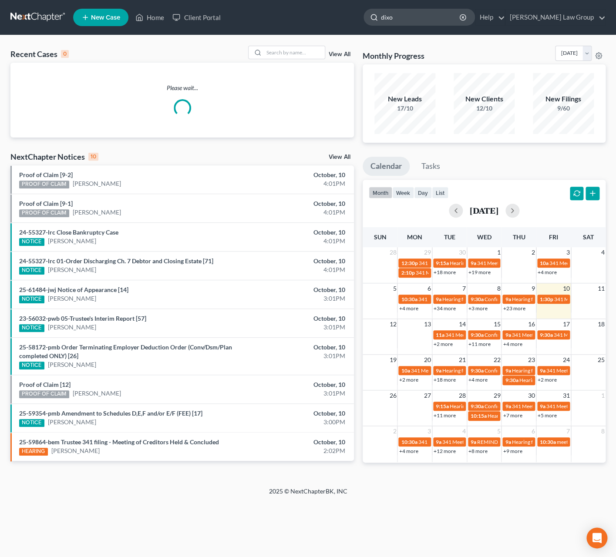
type input "[PERSON_NAME]"
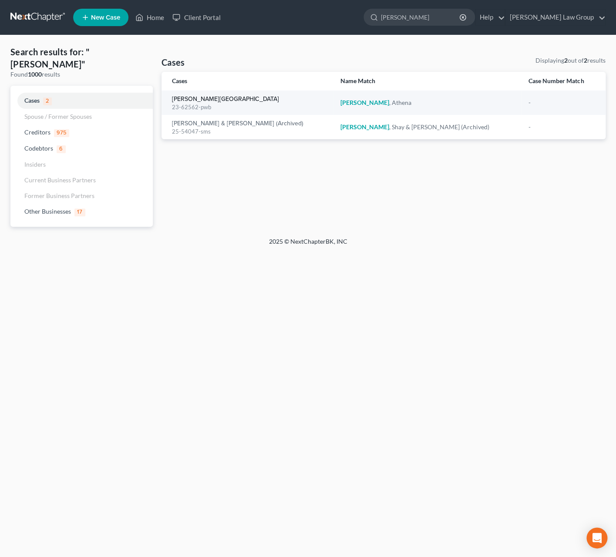
click at [193, 99] on link "[PERSON_NAME][GEOGRAPHIC_DATA]" at bounding box center [225, 99] width 107 height 6
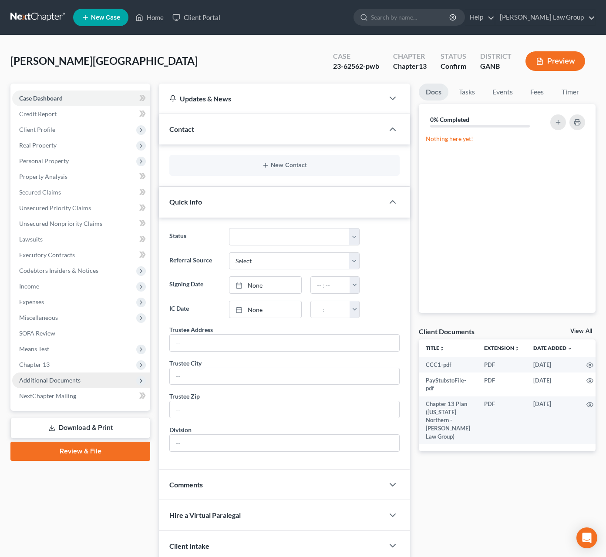
click at [76, 380] on span "Additional Documents" at bounding box center [49, 380] width 61 height 7
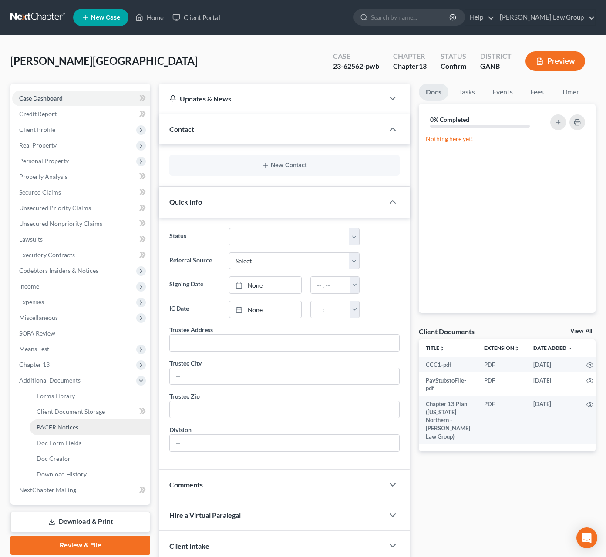
click at [77, 431] on link "PACER Notices" at bounding box center [90, 428] width 121 height 16
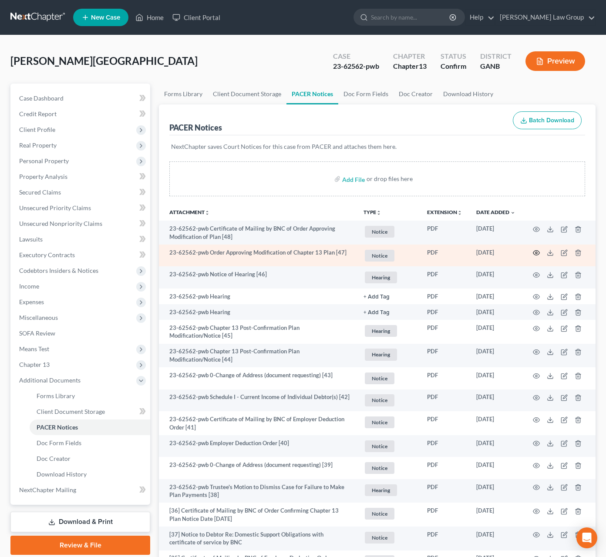
click at [535, 253] on icon "button" at bounding box center [536, 252] width 7 height 7
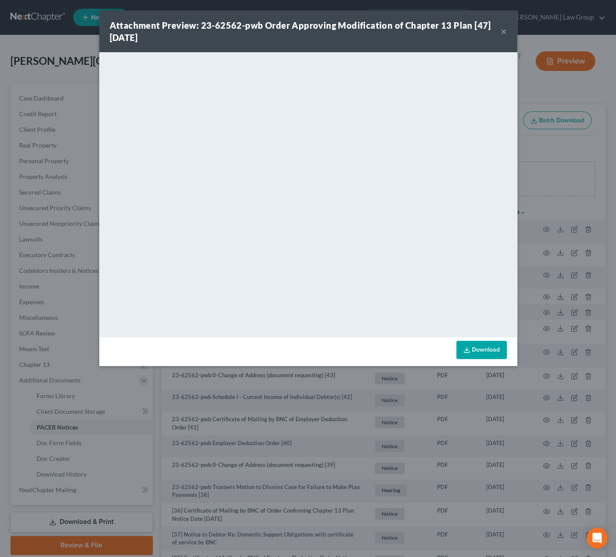
click at [504, 34] on button "×" at bounding box center [504, 31] width 6 height 10
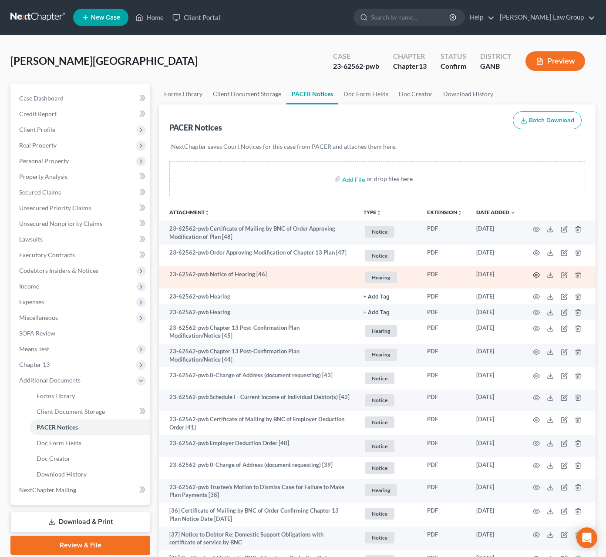
click at [537, 276] on circle "button" at bounding box center [536, 275] width 2 height 2
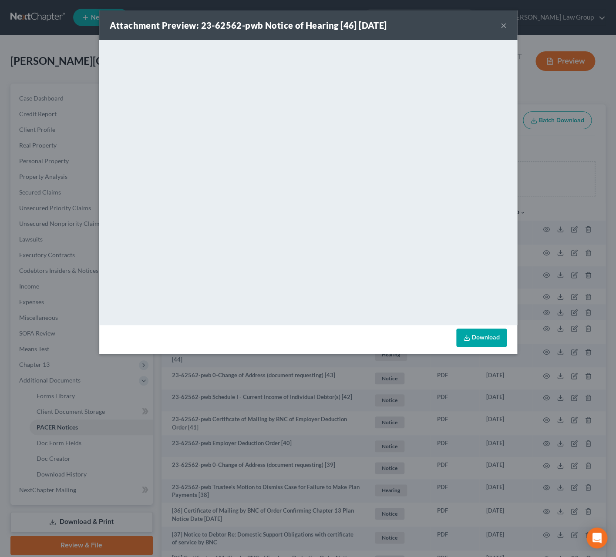
click at [502, 27] on button "×" at bounding box center [504, 25] width 6 height 10
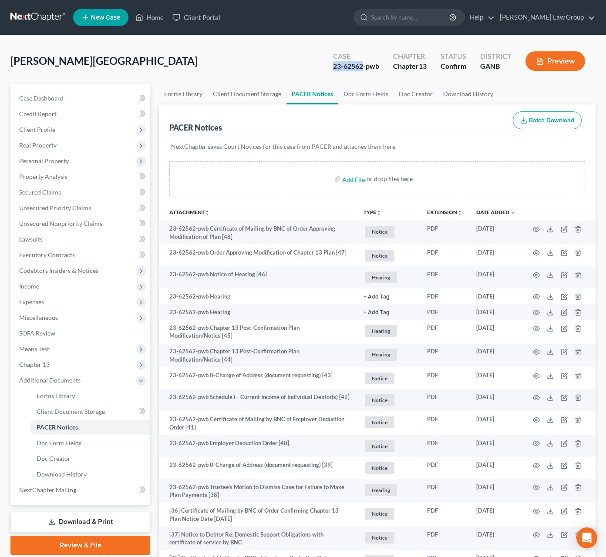
drag, startPoint x: 363, startPoint y: 66, endPoint x: 304, endPoint y: 71, distance: 58.6
click at [304, 71] on div "[PERSON_NAME] Upgraded Case 23-62562-pwb Chapter Chapter 13 Status Confirm Dist…" at bounding box center [302, 65] width 585 height 38
copy div "23-62562"
drag, startPoint x: 36, startPoint y: 287, endPoint x: 83, endPoint y: 300, distance: 48.8
click at [37, 287] on span "Income" at bounding box center [29, 285] width 20 height 7
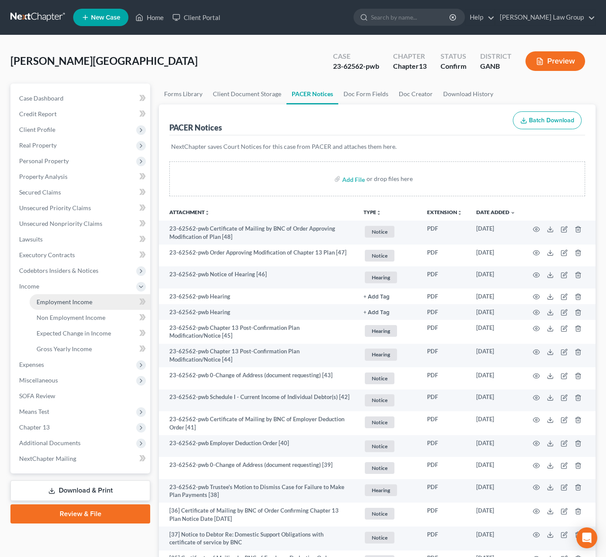
click at [60, 305] on span "Employment Income" at bounding box center [65, 301] width 56 height 7
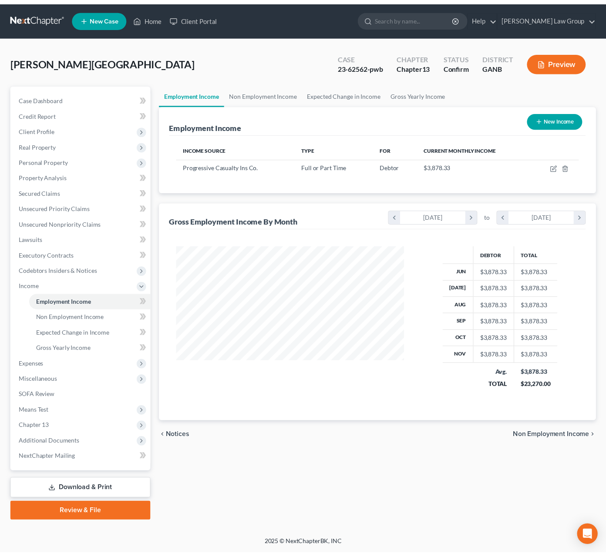
scroll to position [157, 249]
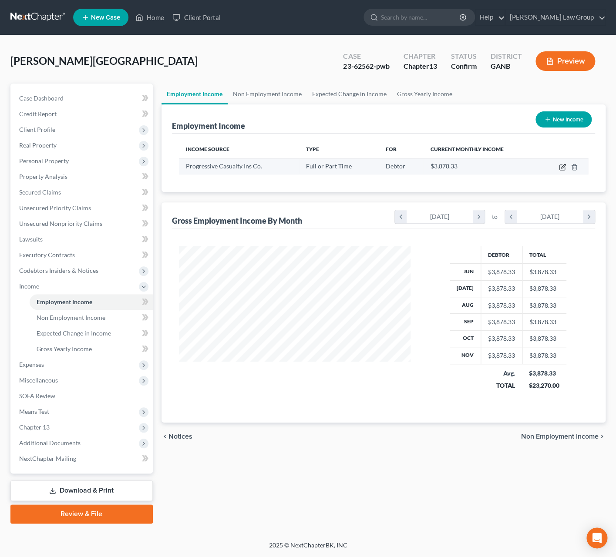
click at [560, 171] on icon "button" at bounding box center [562, 167] width 7 height 7
select select "0"
select select "36"
select select "2"
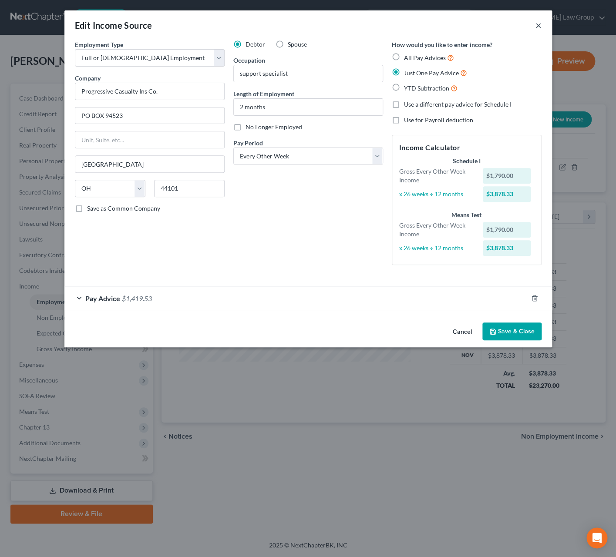
click at [539, 28] on button "×" at bounding box center [538, 25] width 6 height 10
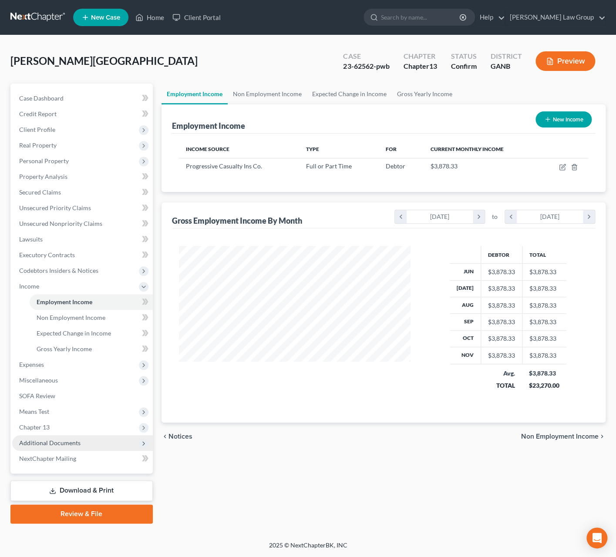
click at [52, 445] on span "Additional Documents" at bounding box center [49, 442] width 61 height 7
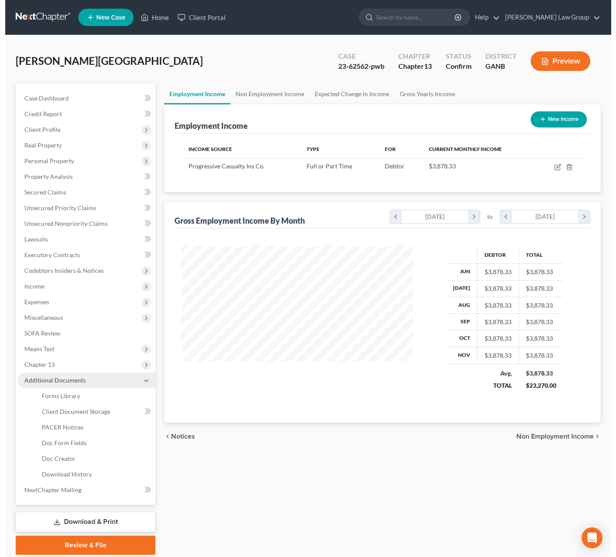
scroll to position [435103, 435017]
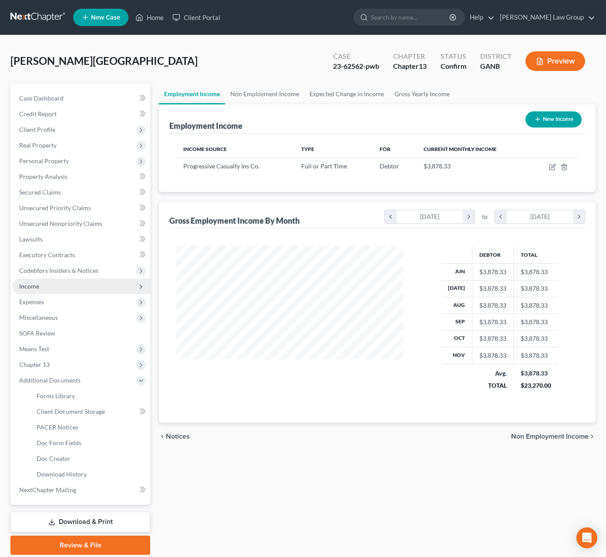
drag, startPoint x: 57, startPoint y: 285, endPoint x: 69, endPoint y: 286, distance: 11.8
click at [57, 284] on span "Income" at bounding box center [81, 287] width 138 height 16
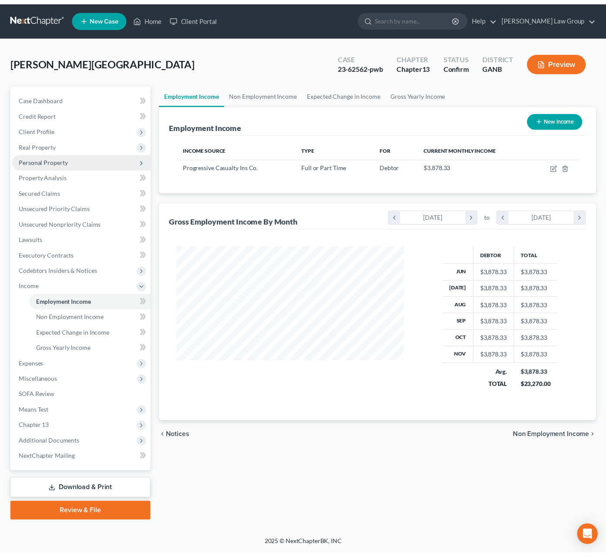
scroll to position [157, 249]
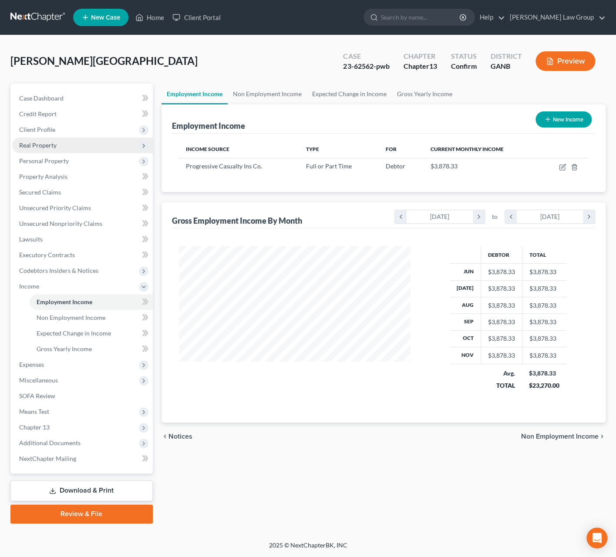
drag, startPoint x: 62, startPoint y: 134, endPoint x: 67, endPoint y: 137, distance: 5.1
click at [61, 134] on span "Client Profile" at bounding box center [82, 130] width 141 height 16
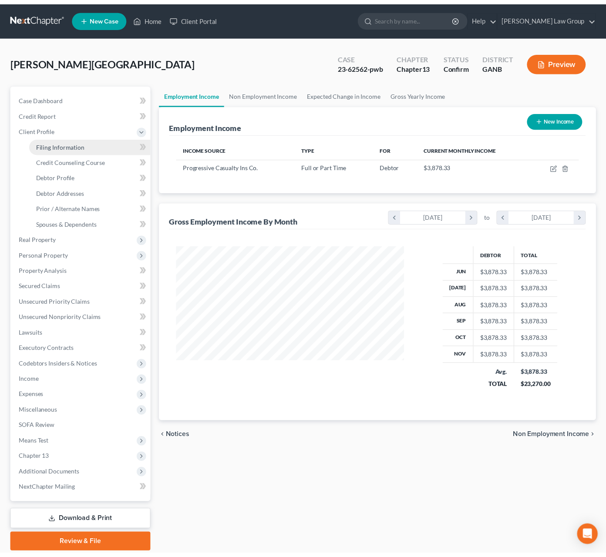
scroll to position [435103, 435017]
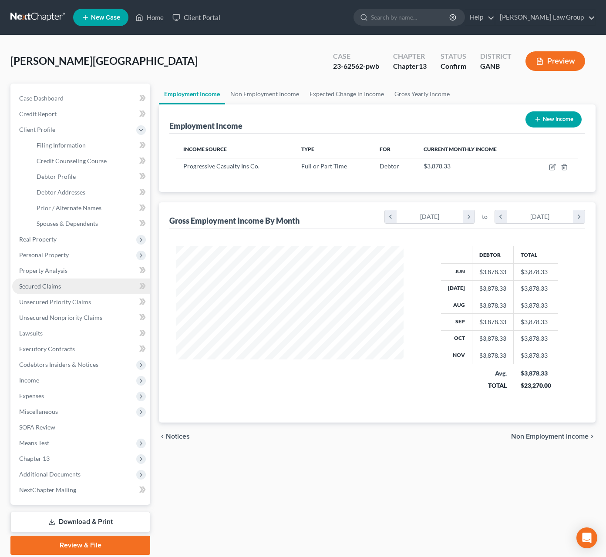
click at [65, 287] on link "Secured Claims" at bounding box center [81, 287] width 138 height 16
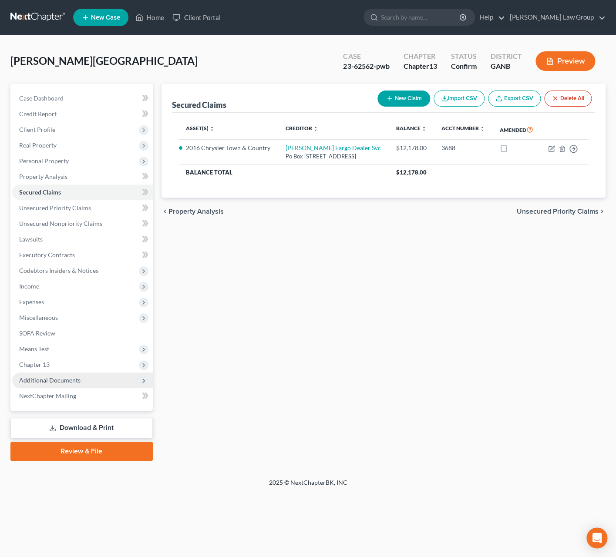
click at [60, 383] on span "Additional Documents" at bounding box center [49, 380] width 61 height 7
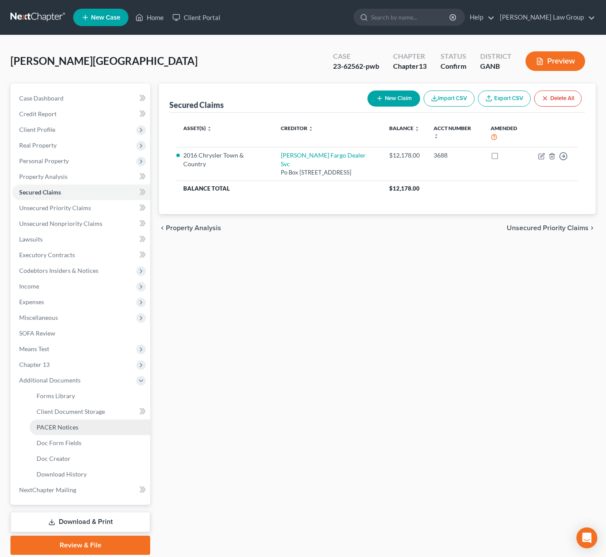
click at [91, 434] on link "PACER Notices" at bounding box center [90, 428] width 121 height 16
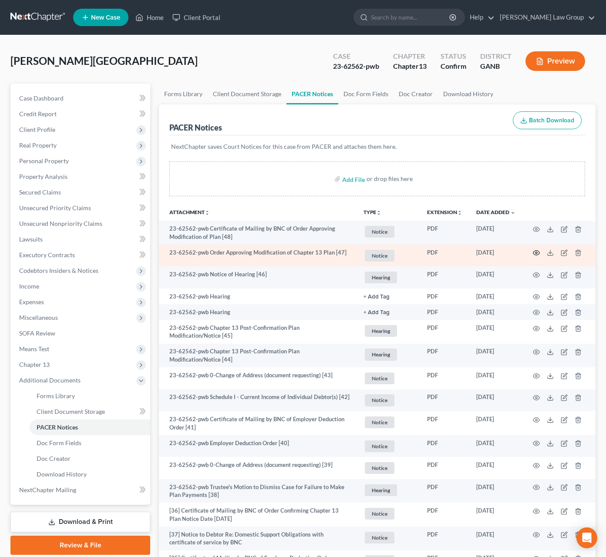
click at [538, 253] on icon "button" at bounding box center [536, 252] width 7 height 7
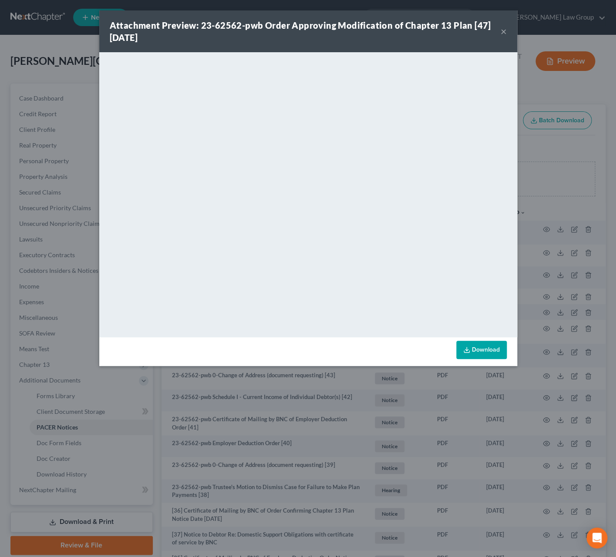
click at [507, 30] on div "Attachment Preview: 23-62562-pwb Order Approving Modification of Chapter 13 Pla…" at bounding box center [308, 31] width 418 height 42
click at [505, 32] on button "×" at bounding box center [504, 31] width 6 height 10
